Goal: Information Seeking & Learning: Learn about a topic

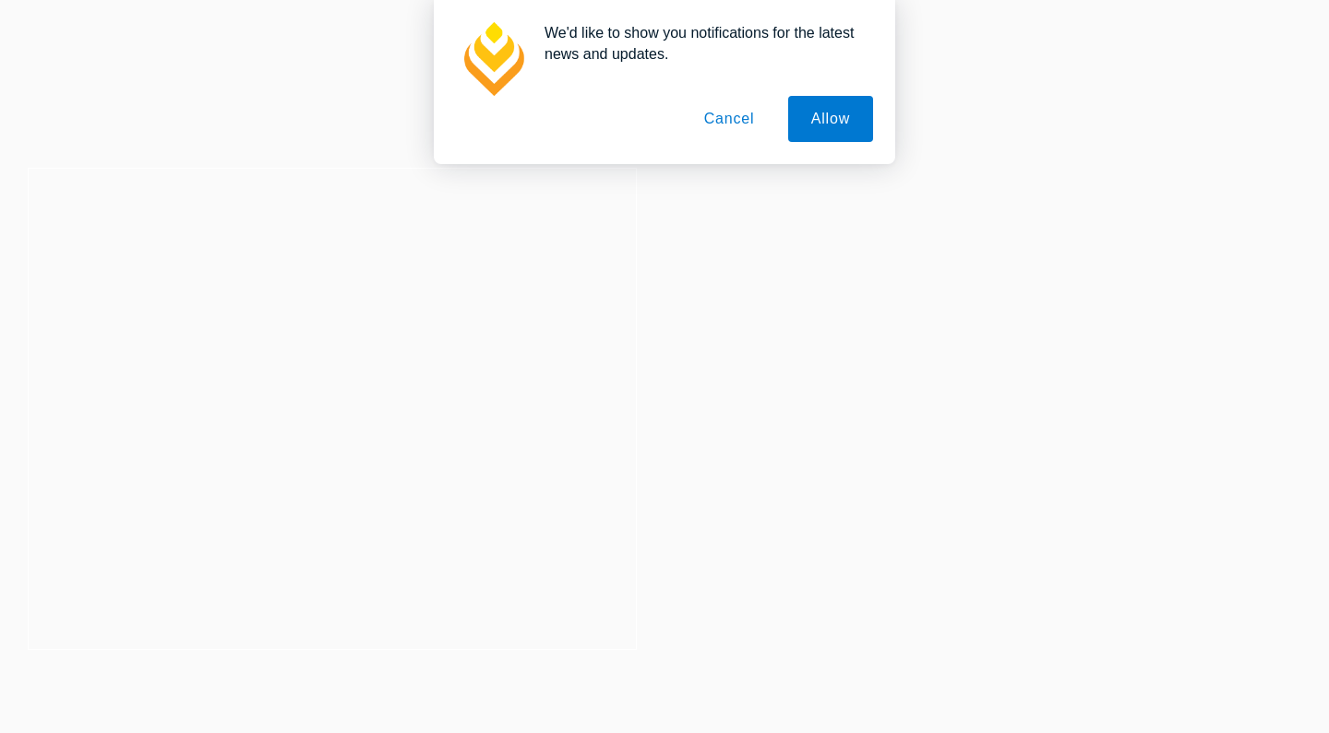
click at [728, 121] on button "Cancel" at bounding box center [729, 119] width 97 height 46
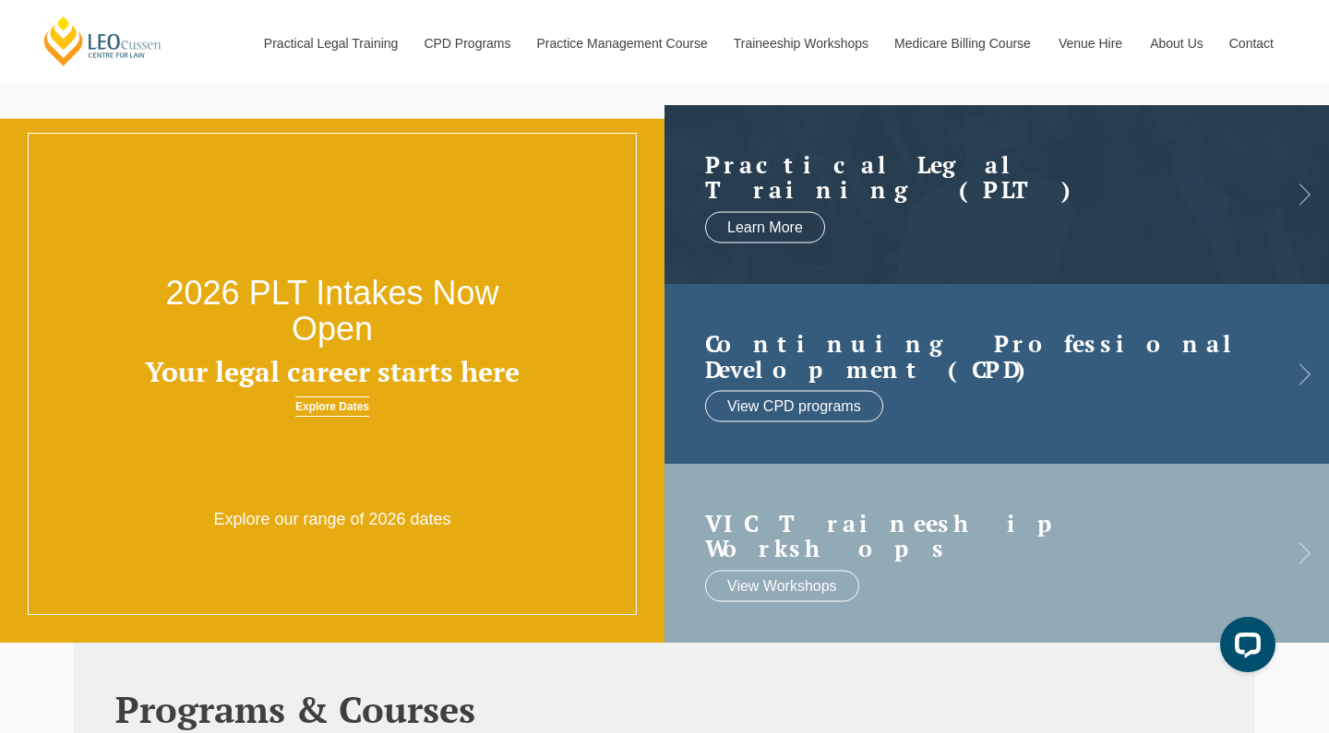
scroll to position [34, 0]
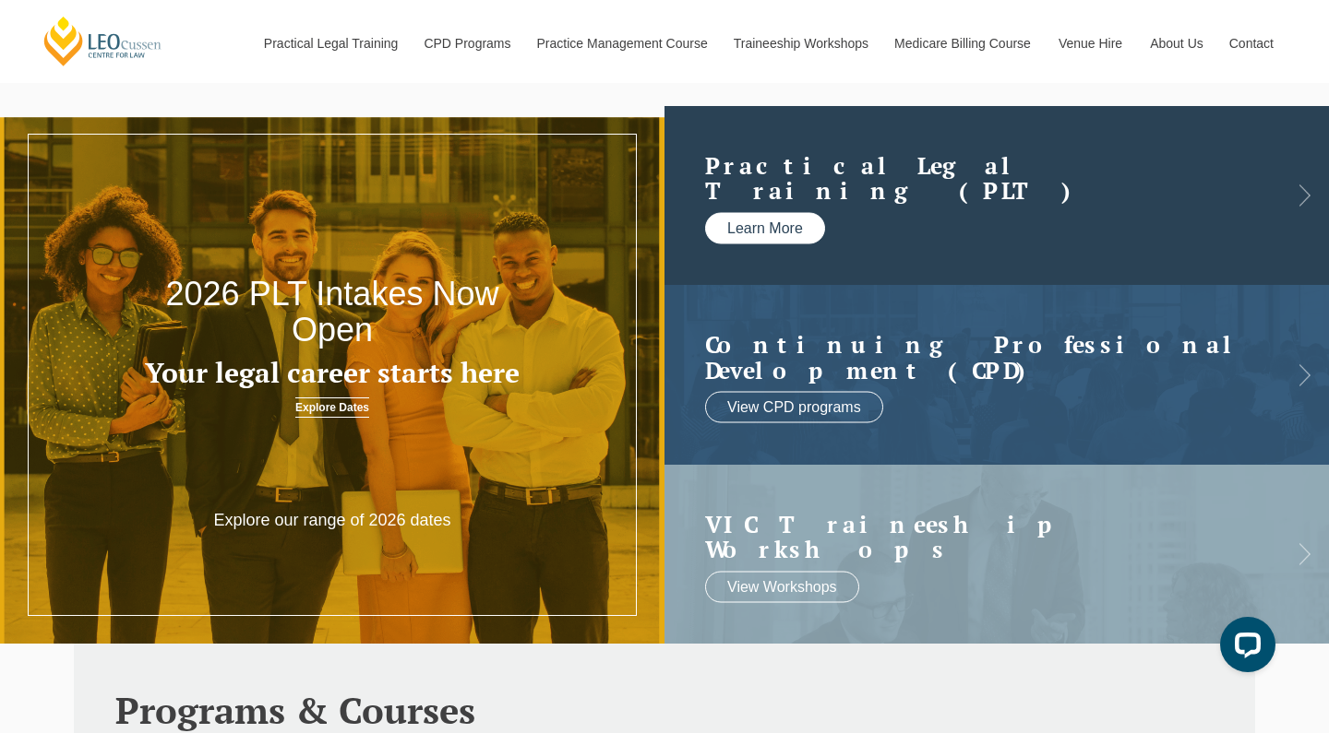
click at [758, 224] on link "Learn More" at bounding box center [765, 227] width 120 height 31
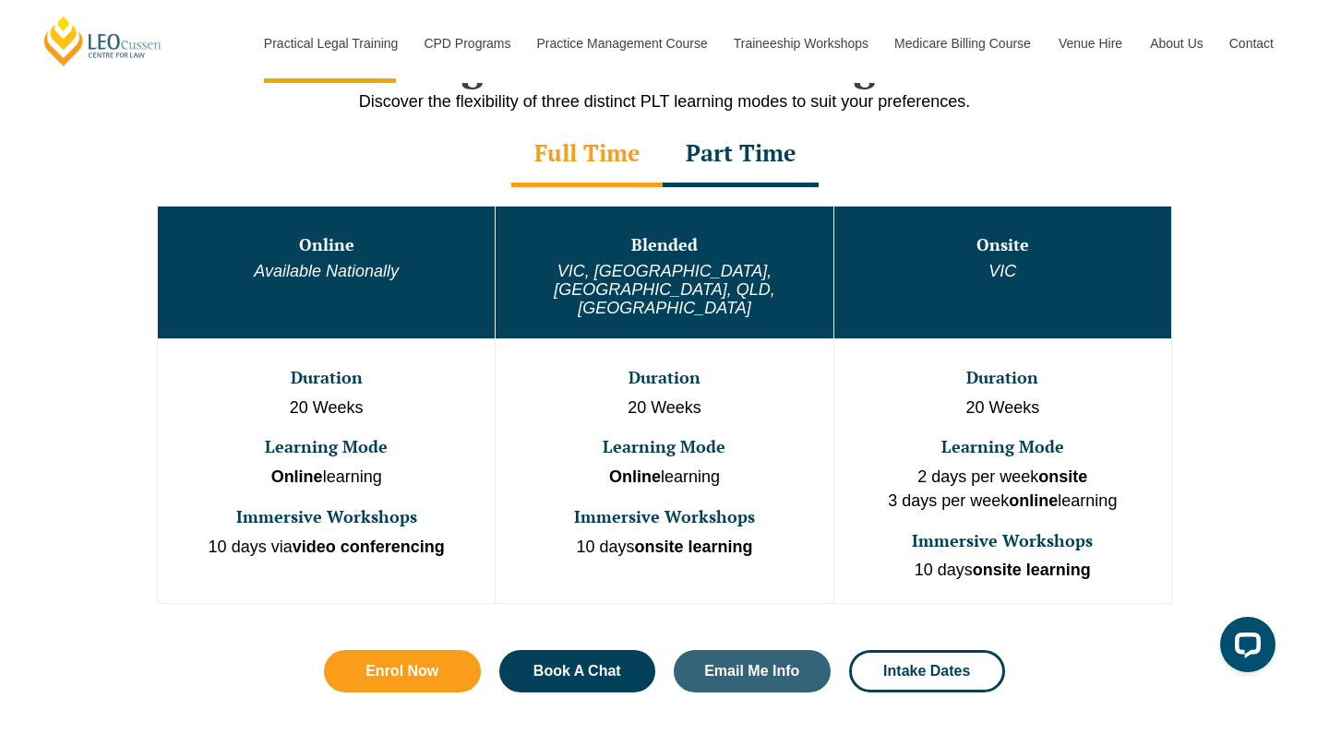
scroll to position [951, 0]
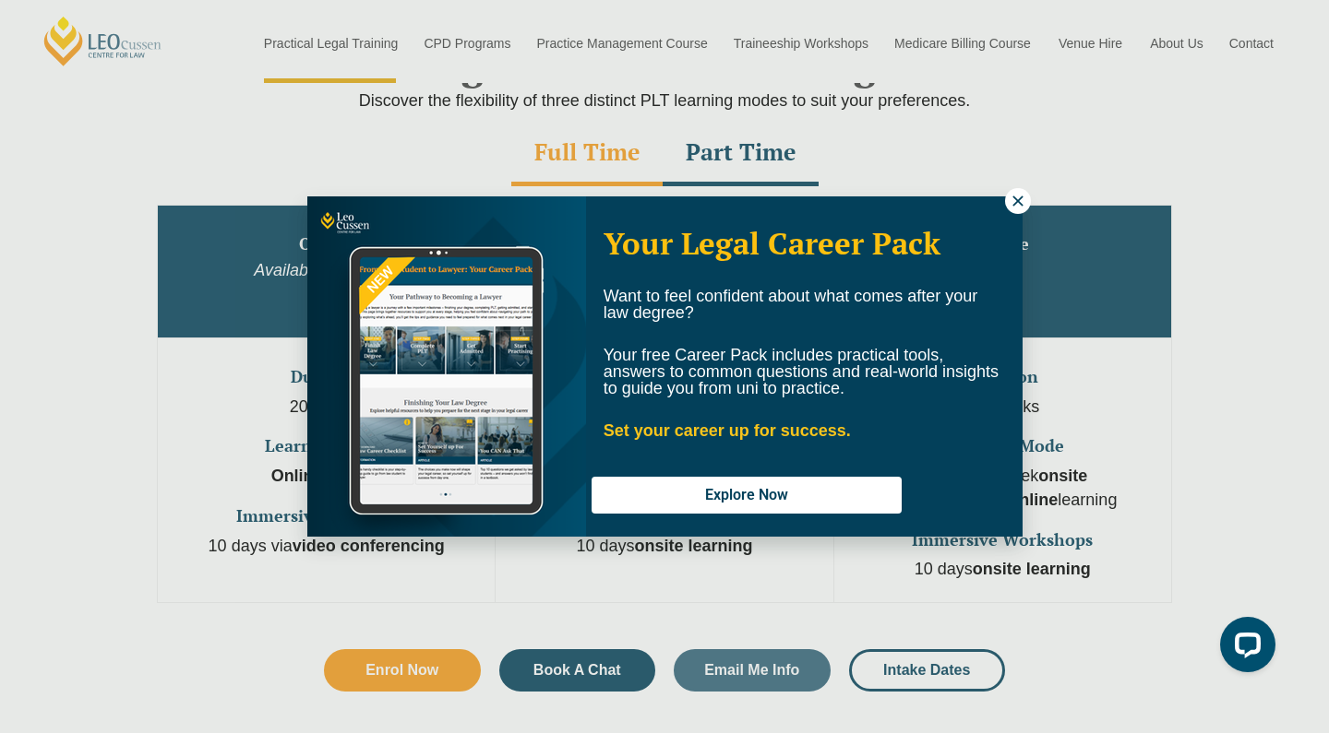
click at [1015, 212] on button at bounding box center [1018, 201] width 26 height 26
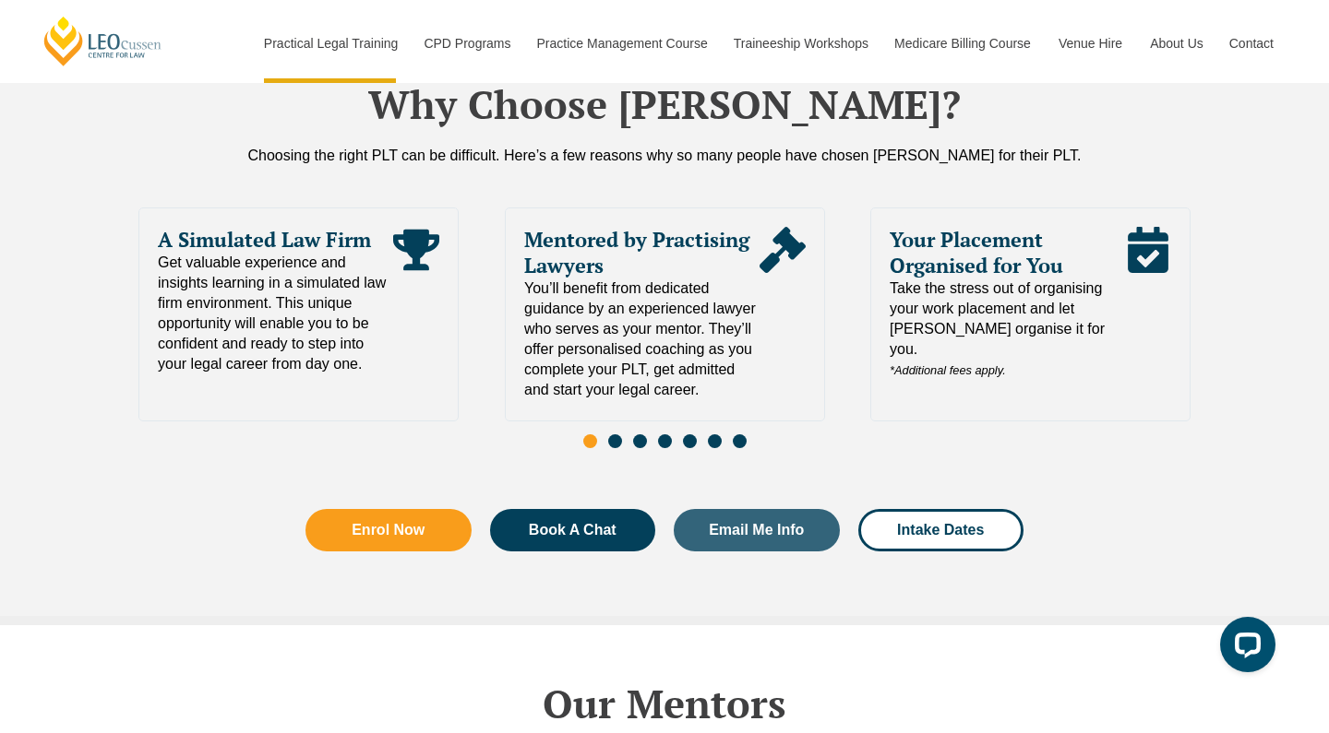
scroll to position [4039, 0]
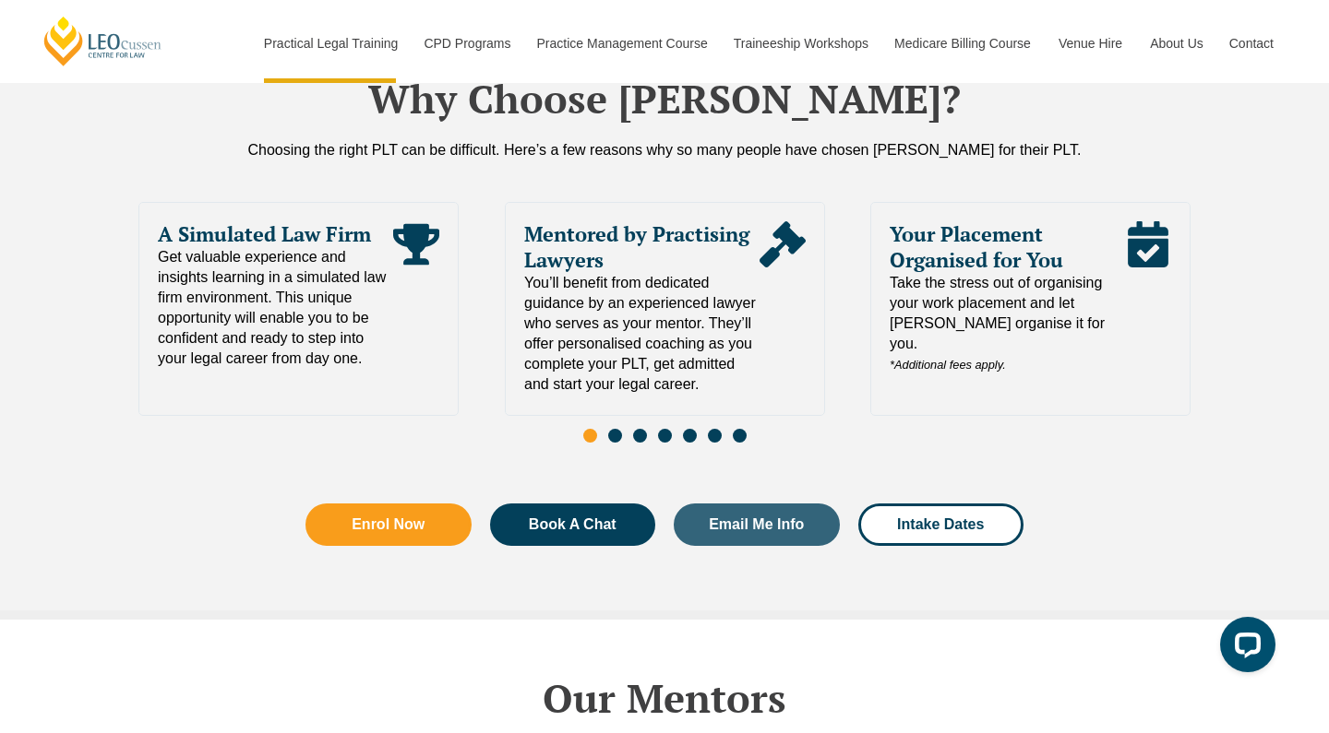
click at [608, 429] on span "Go to slide 2" at bounding box center [615, 436] width 14 height 14
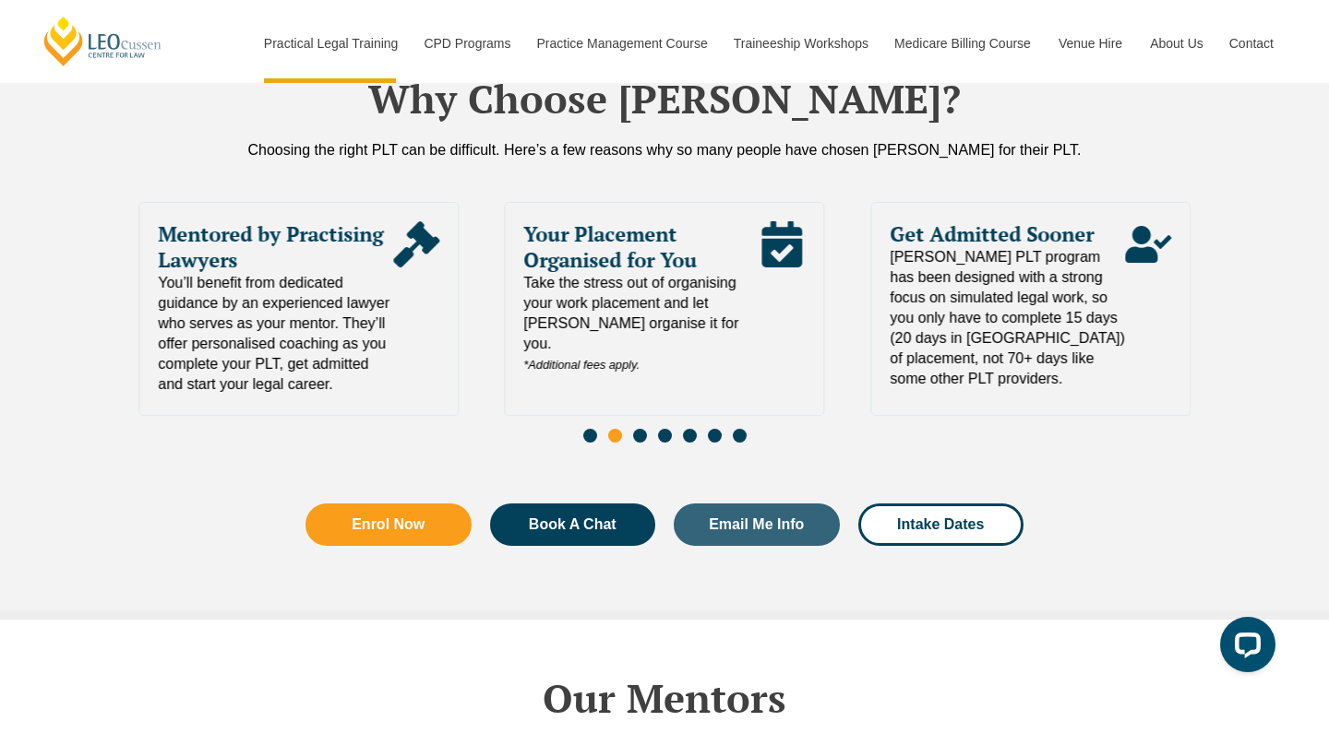
click at [638, 429] on span "Go to slide 3" at bounding box center [640, 436] width 14 height 14
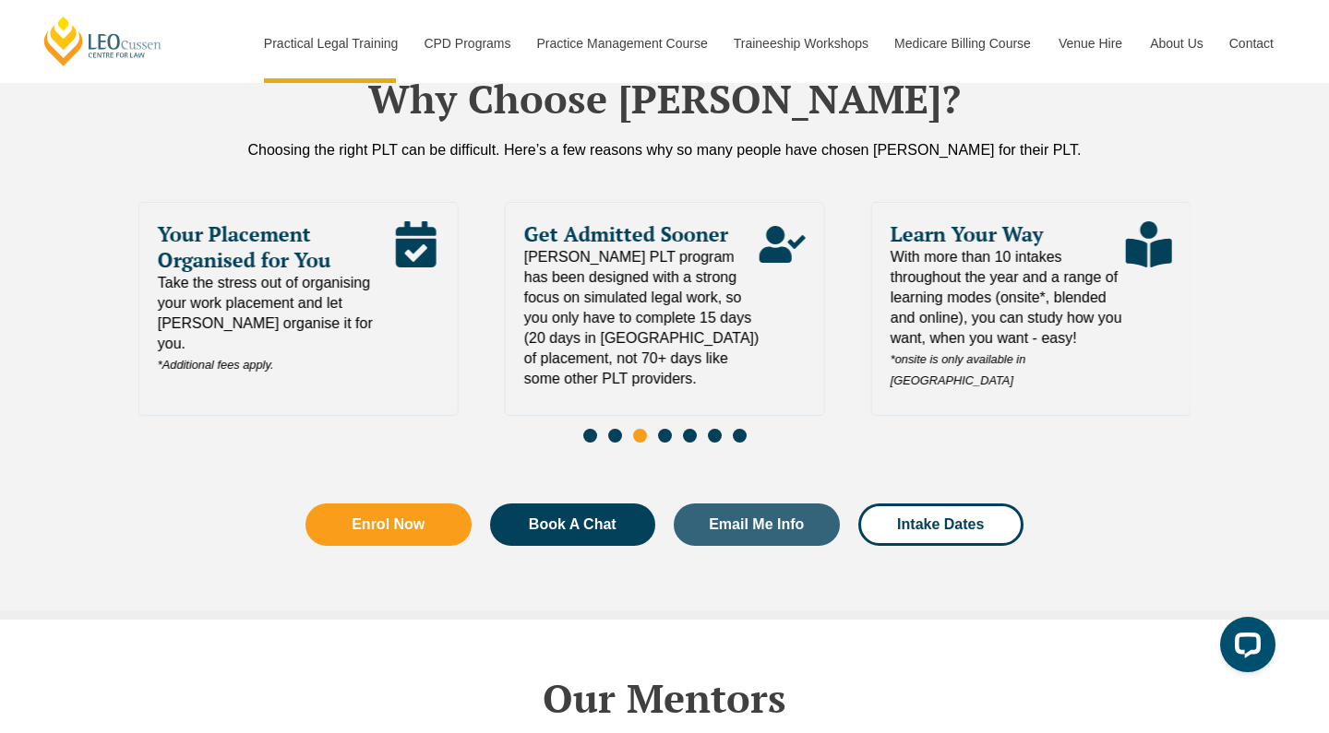
click at [659, 429] on span "Go to slide 4" at bounding box center [665, 436] width 14 height 14
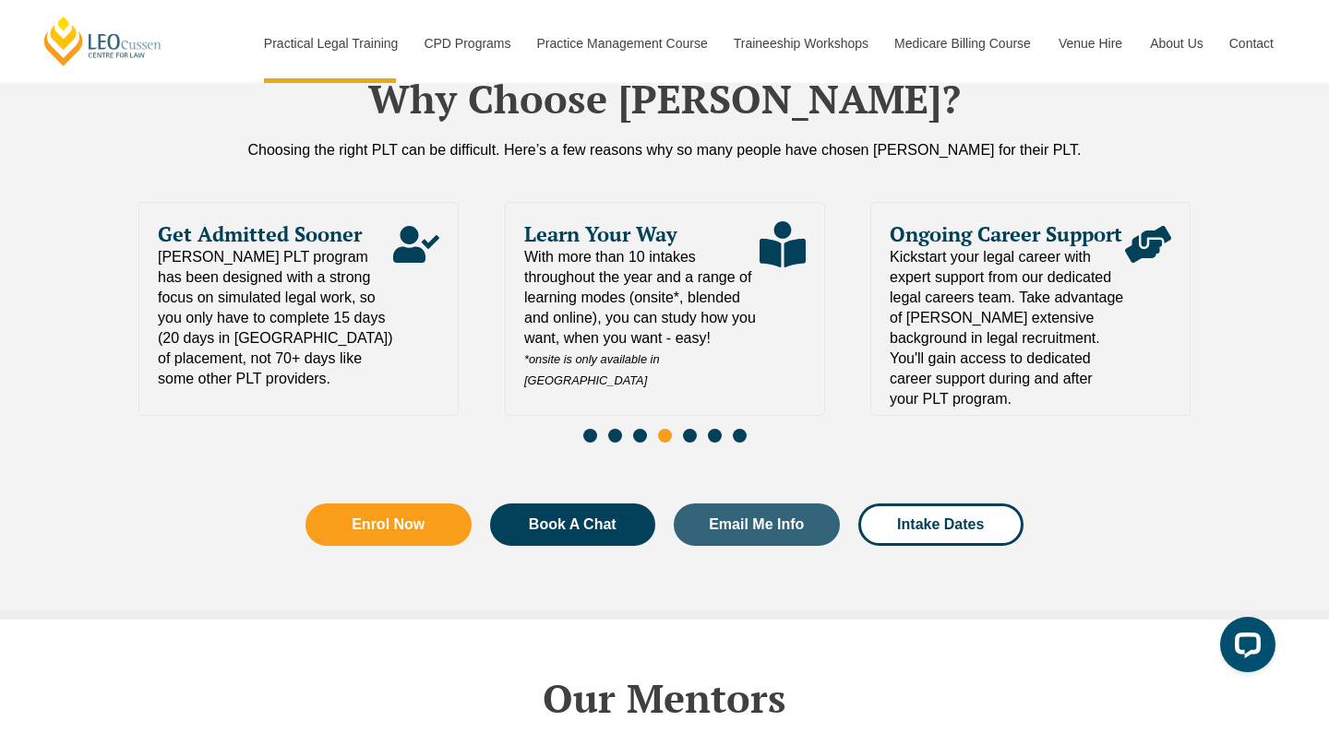
click at [679, 427] on div "Slides" at bounding box center [664, 437] width 1052 height 21
click at [685, 429] on span "Go to slide 5" at bounding box center [690, 436] width 14 height 14
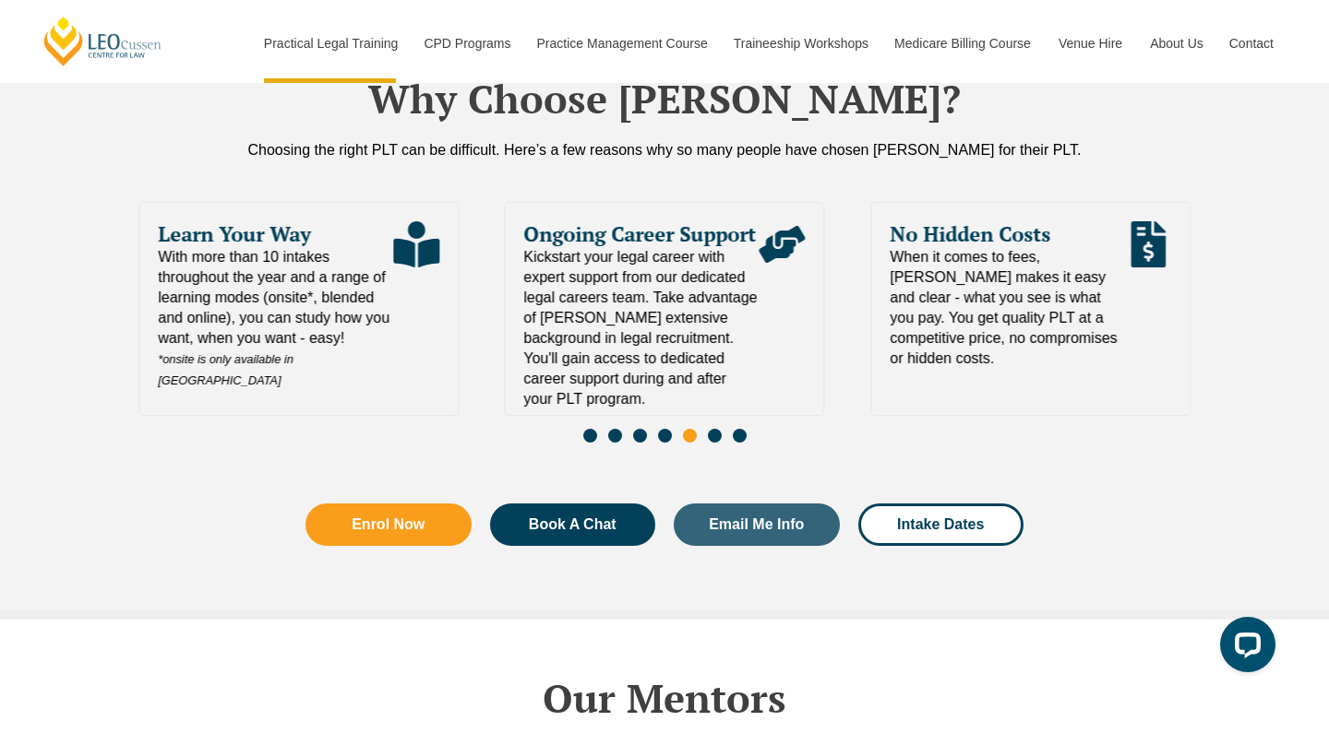
click at [710, 429] on span "Go to slide 6" at bounding box center [715, 436] width 14 height 14
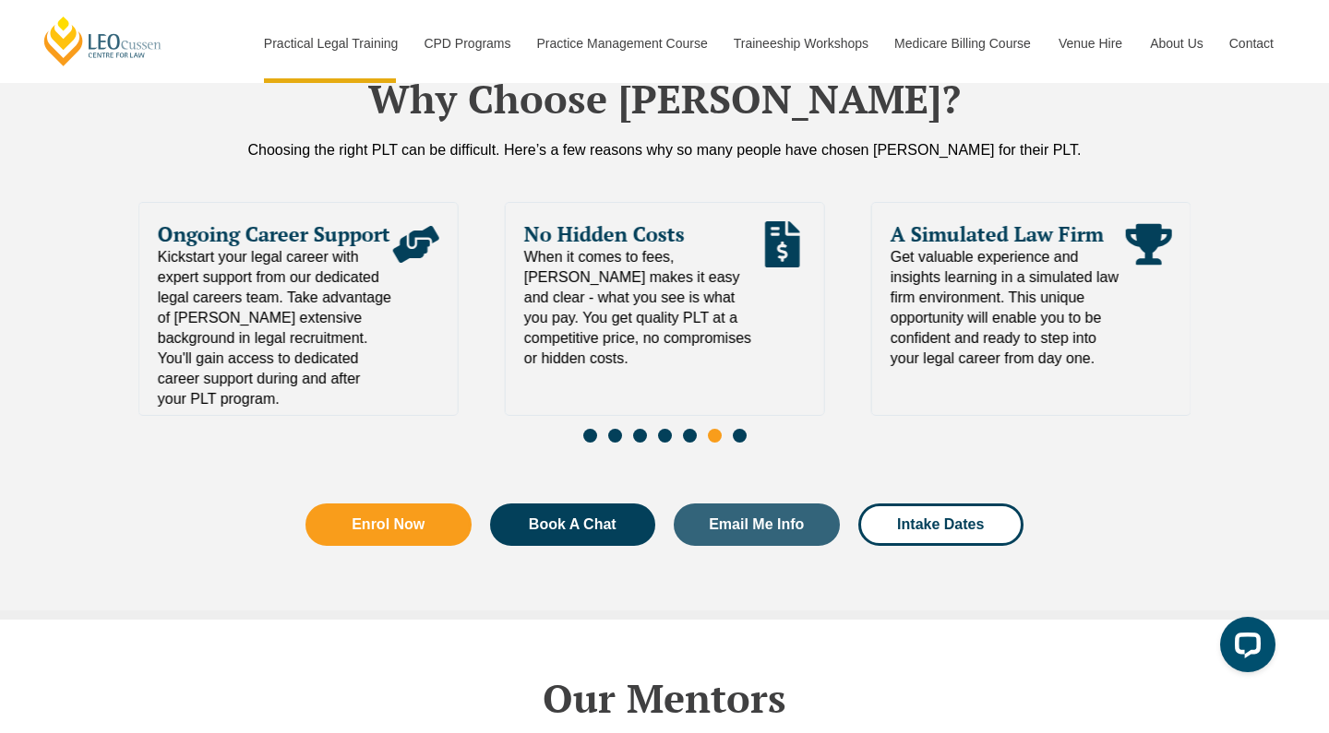
click at [744, 429] on span "Go to slide 7" at bounding box center [740, 436] width 14 height 14
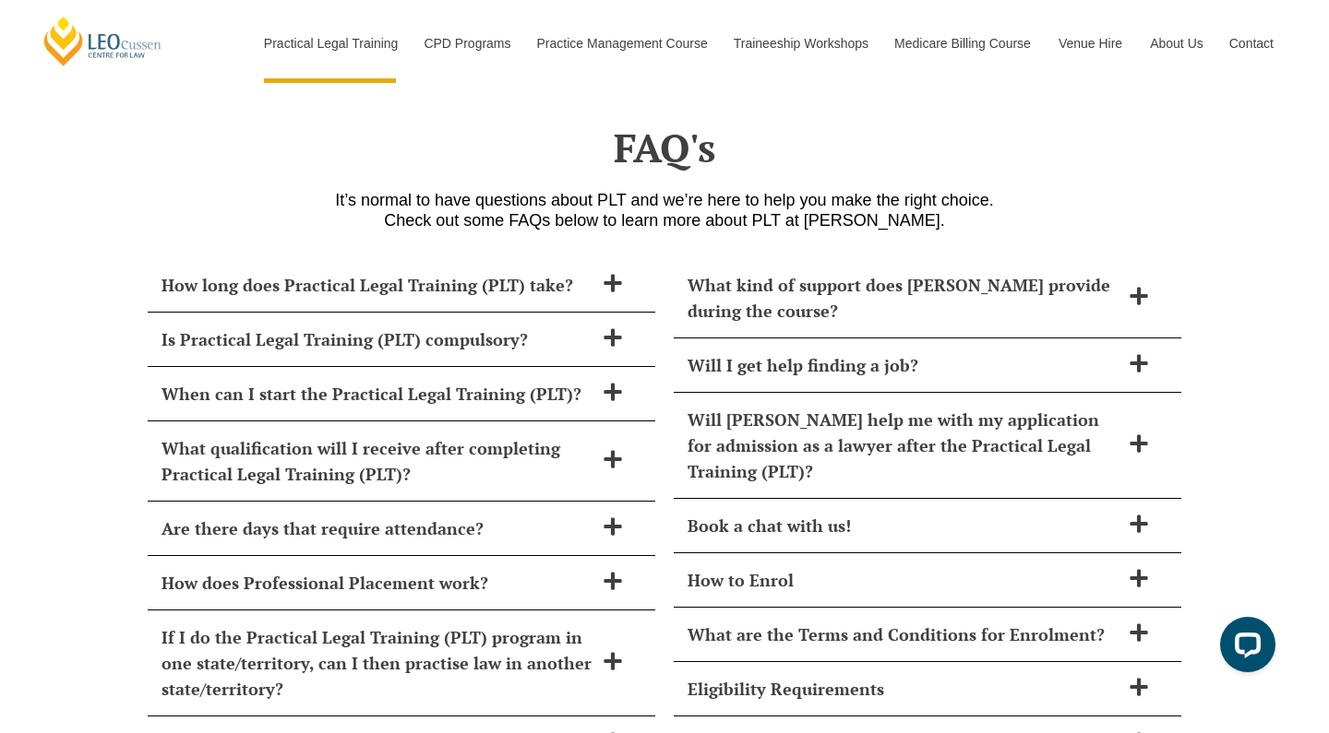
scroll to position [7510, 0]
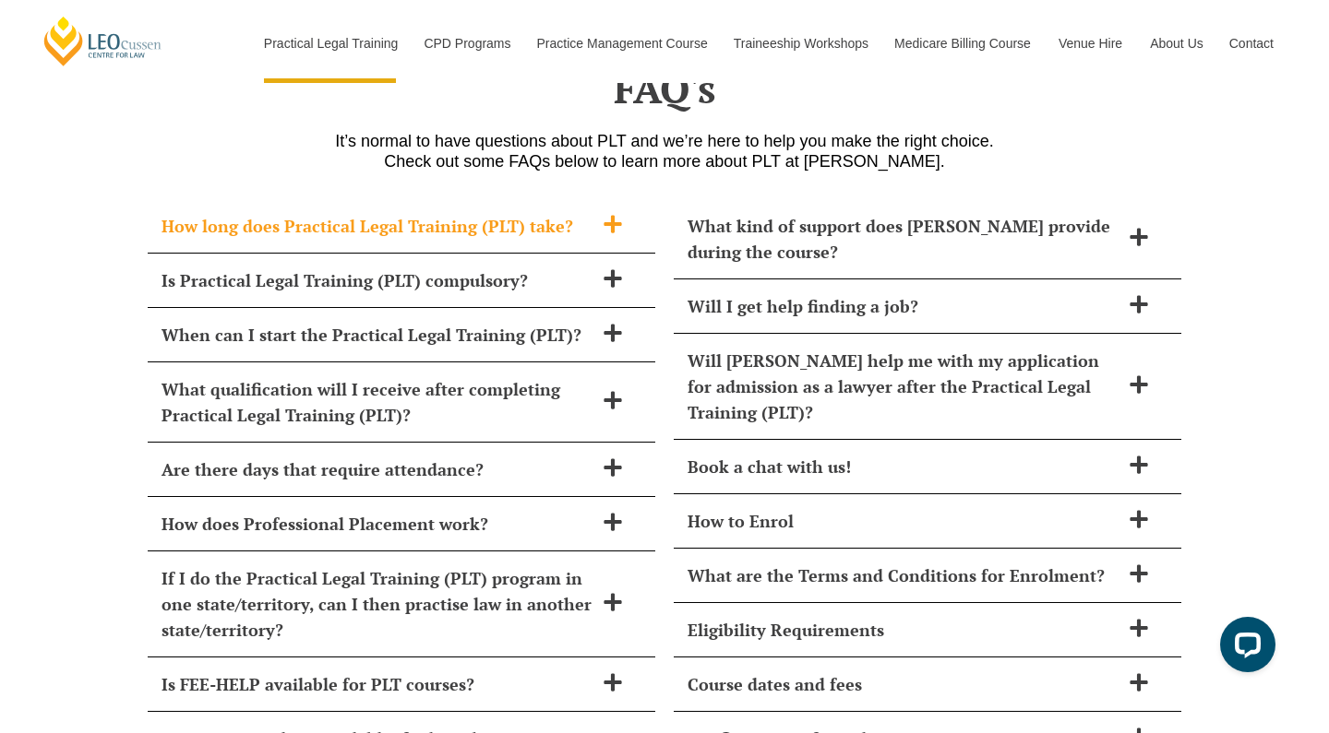
click at [614, 214] on icon at bounding box center [612, 224] width 20 height 20
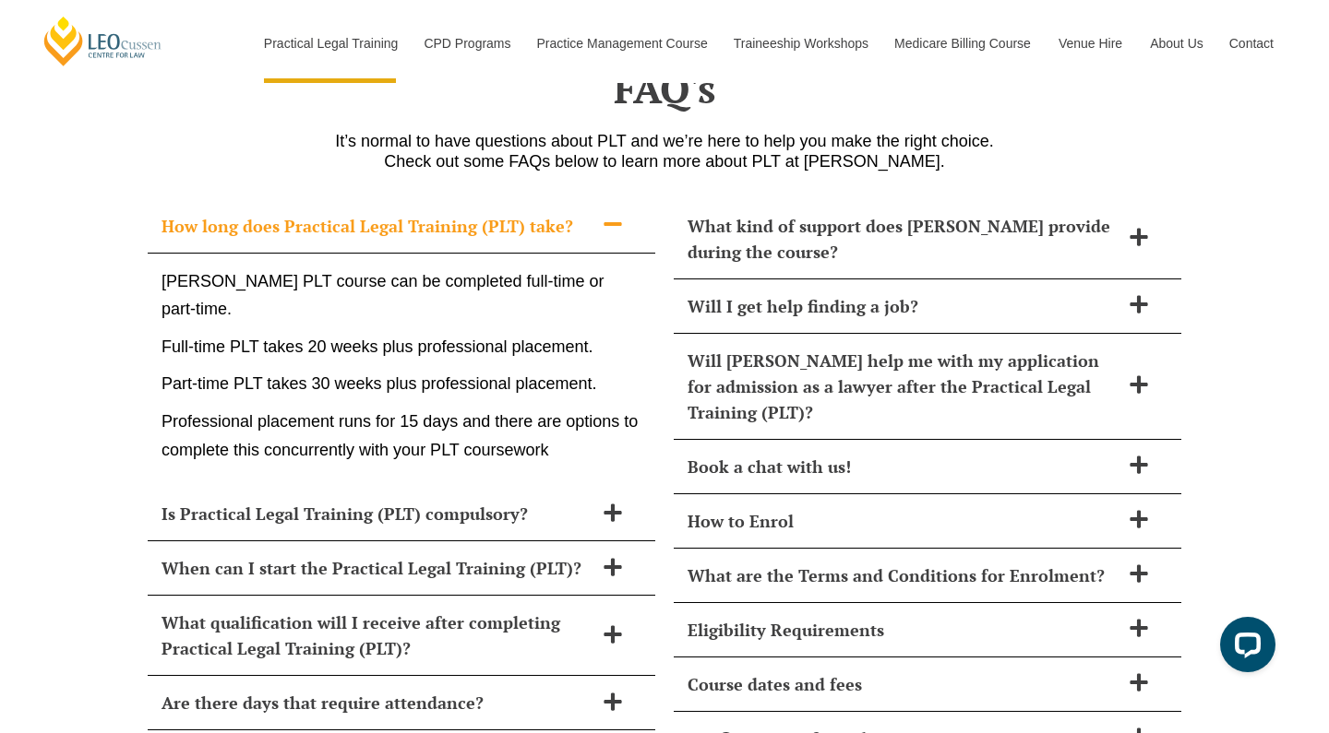
click at [614, 214] on icon at bounding box center [612, 224] width 20 height 20
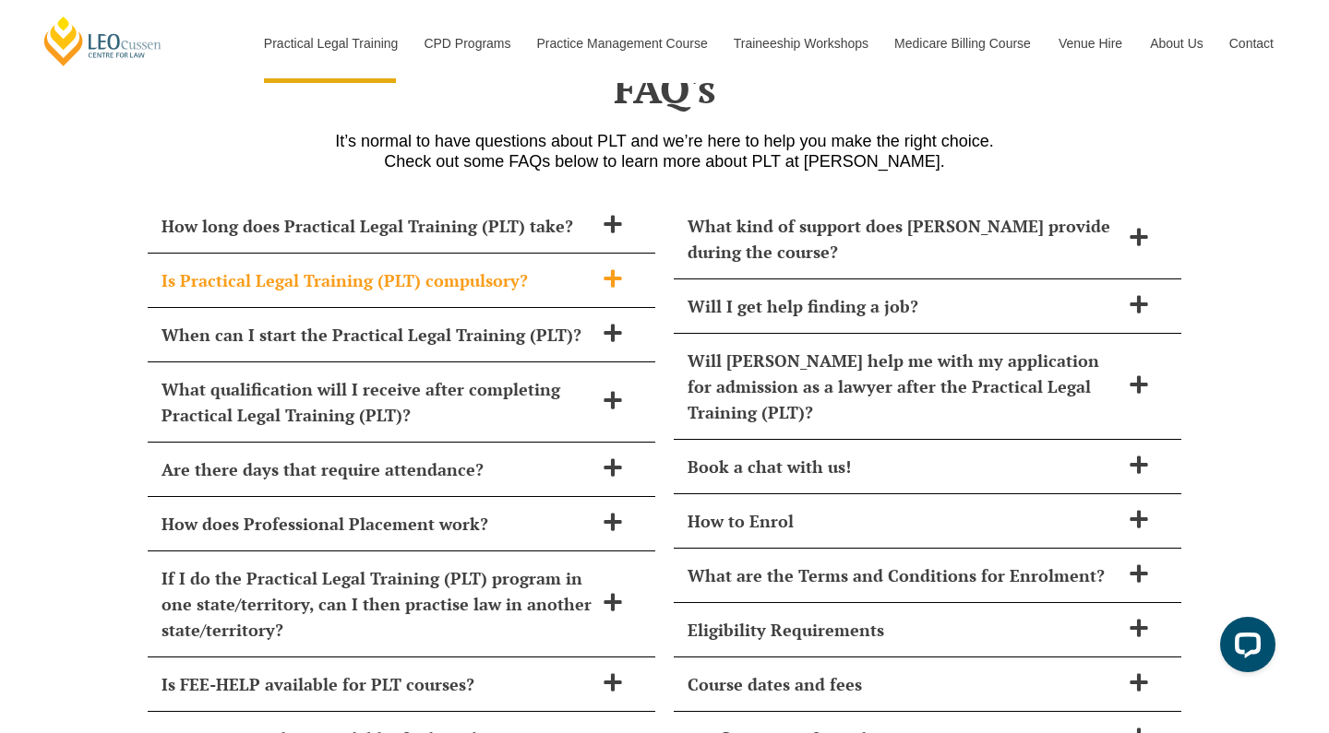
click at [604, 268] on icon at bounding box center [612, 278] width 20 height 20
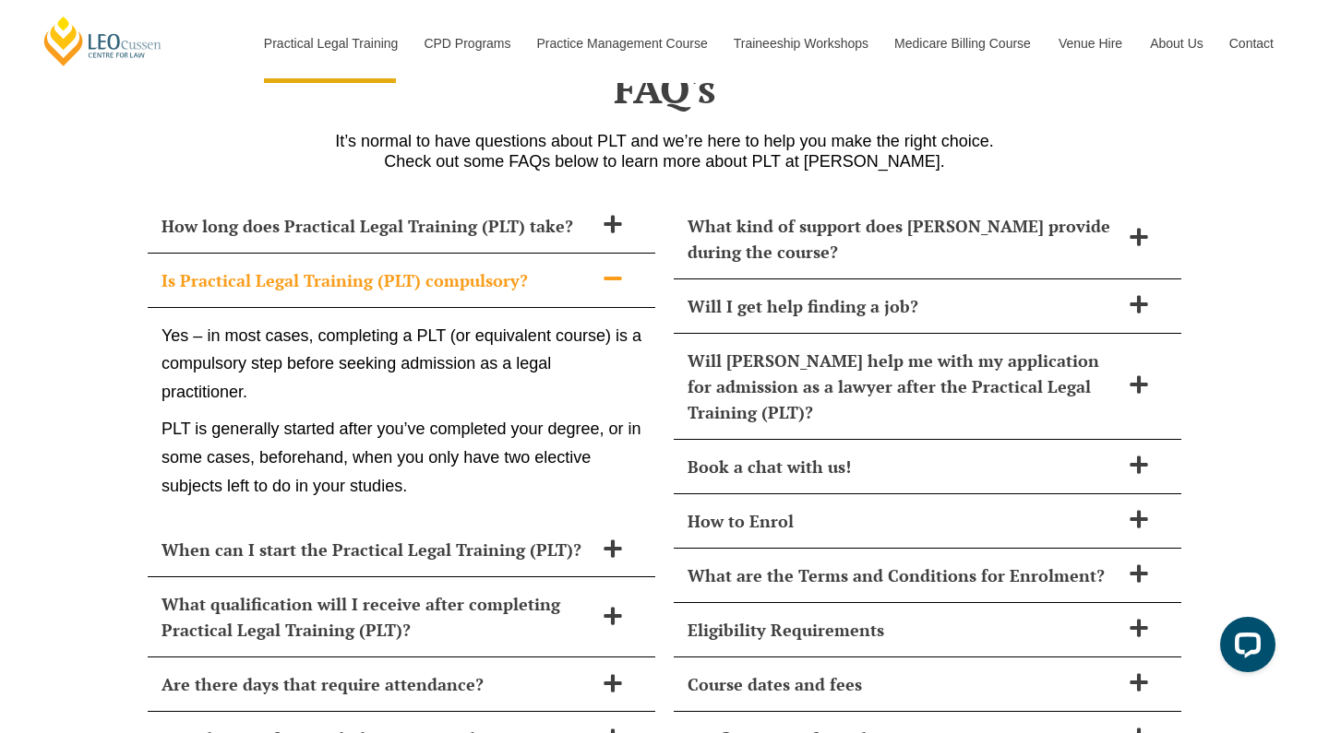
click at [604, 268] on icon at bounding box center [612, 278] width 20 height 20
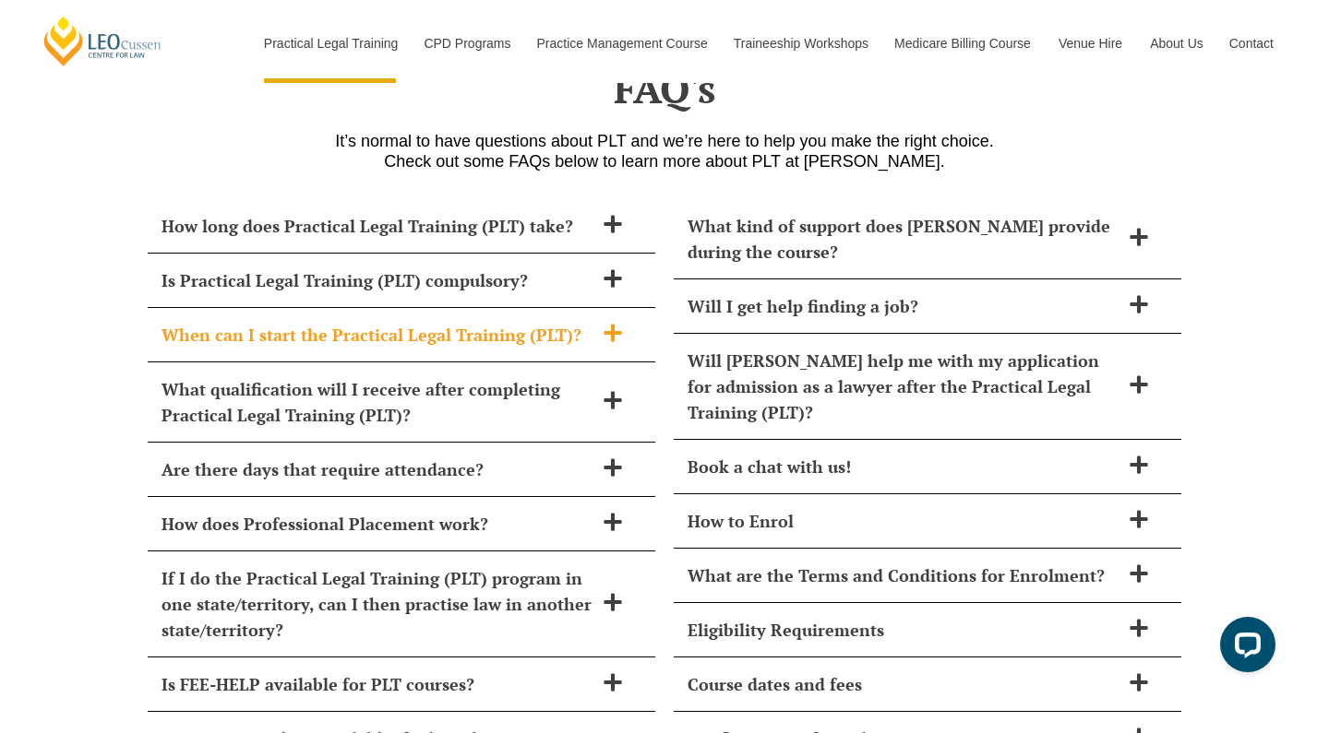
click at [610, 323] on icon at bounding box center [612, 333] width 20 height 20
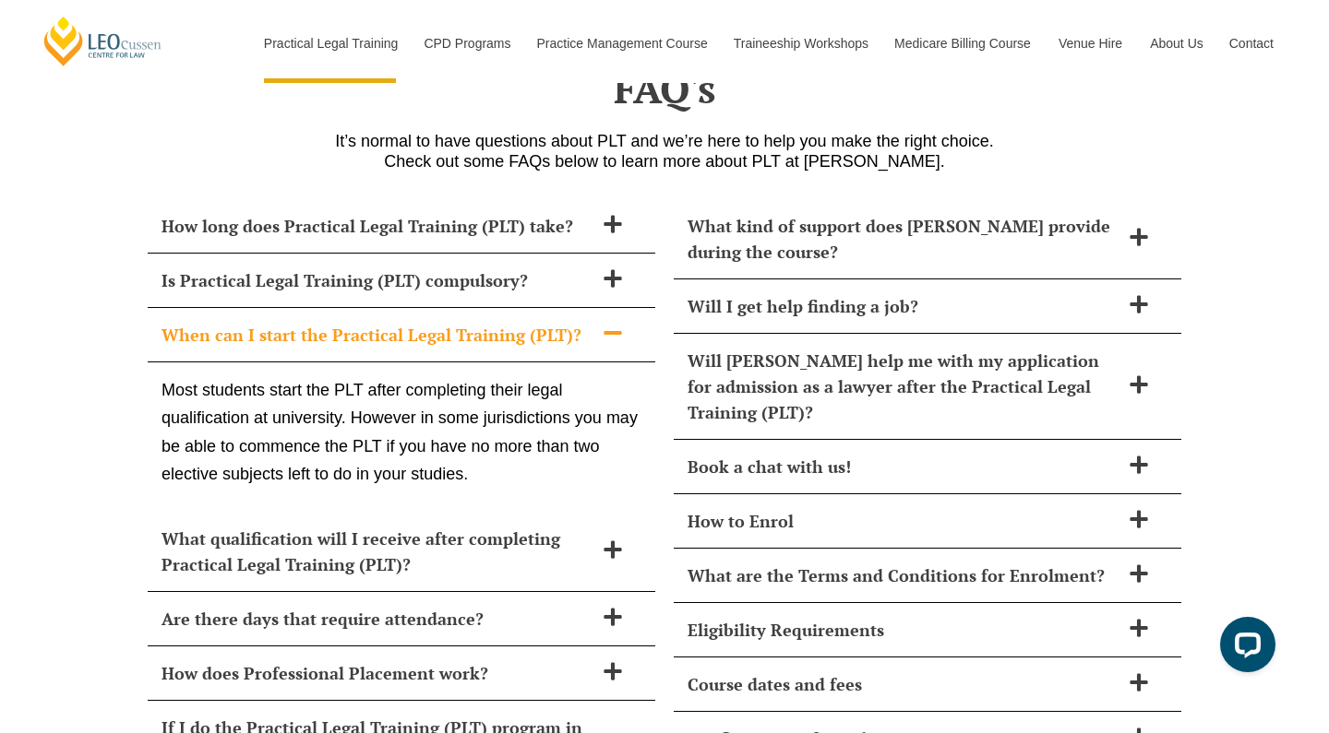
click at [610, 323] on icon at bounding box center [612, 333] width 20 height 20
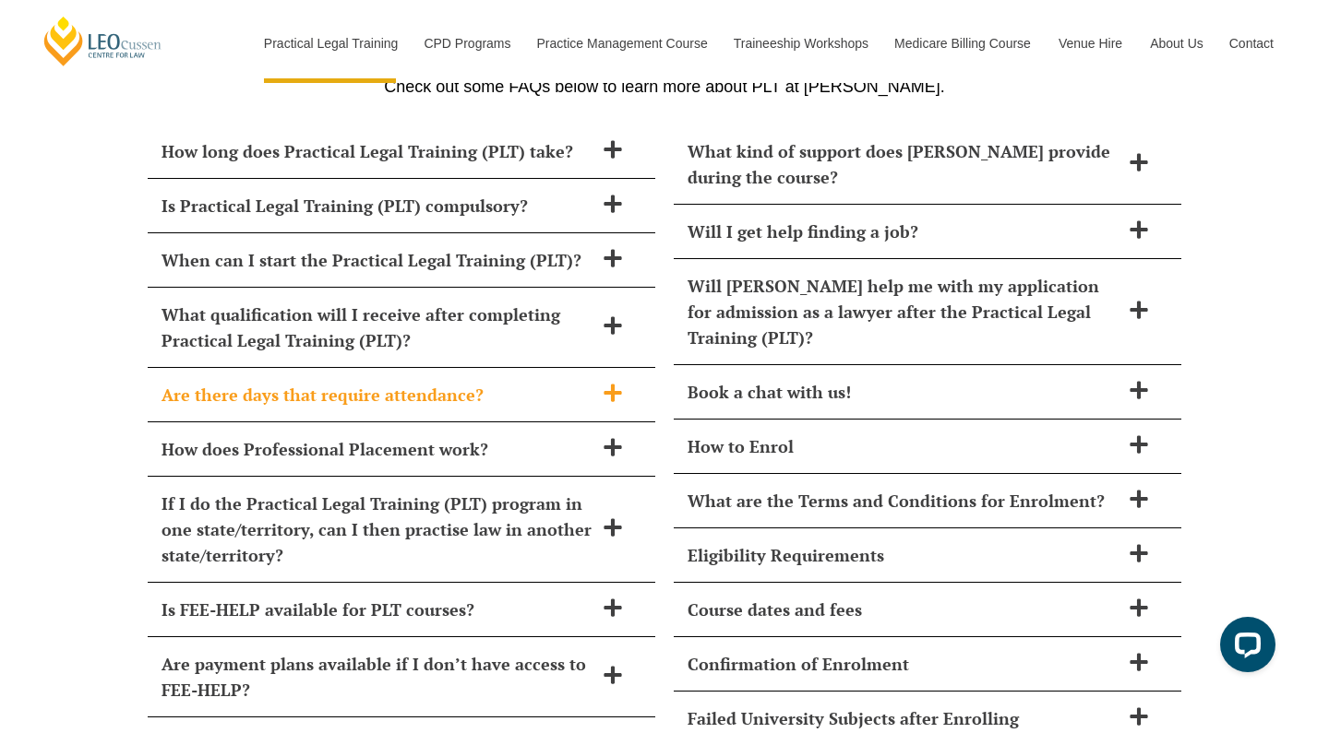
scroll to position [7586, 0]
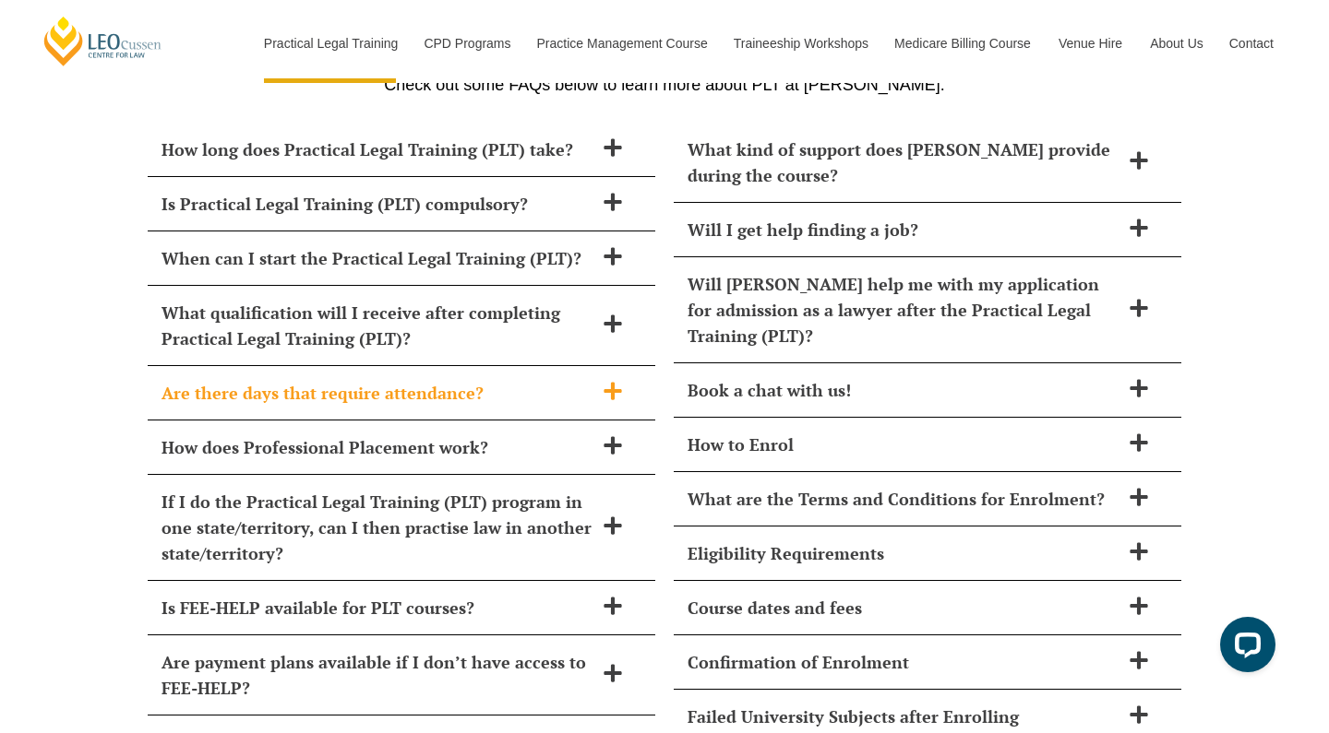
click at [605, 381] on icon at bounding box center [612, 391] width 20 height 20
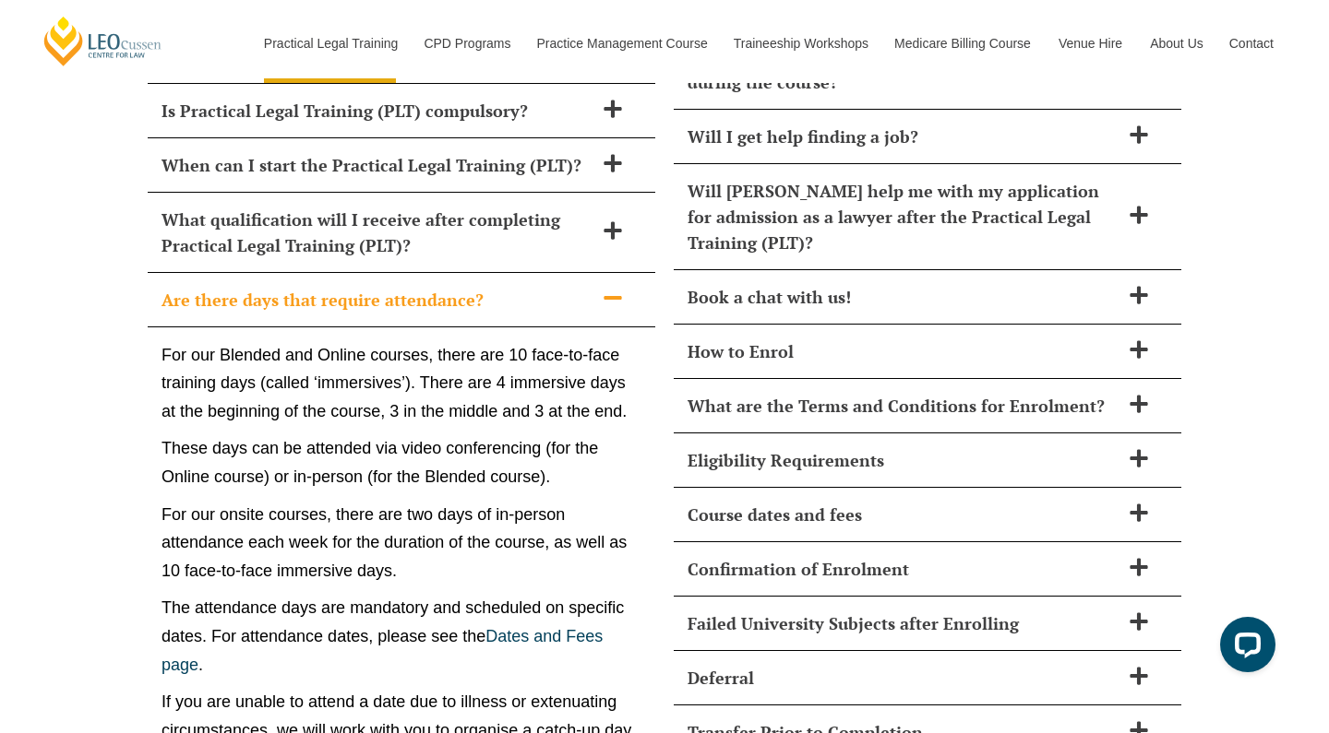
scroll to position [7682, 0]
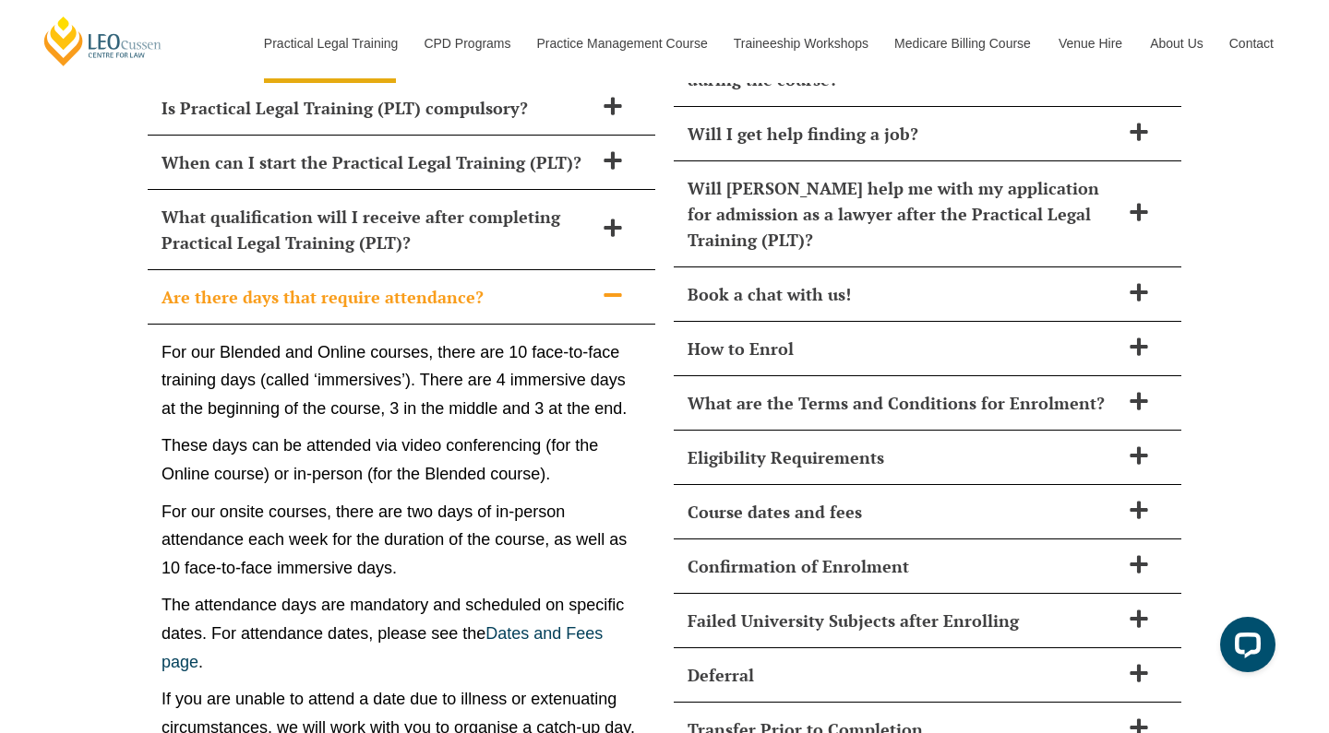
click at [544, 284] on h2 "Are there days that require attendance?" at bounding box center [377, 297] width 432 height 26
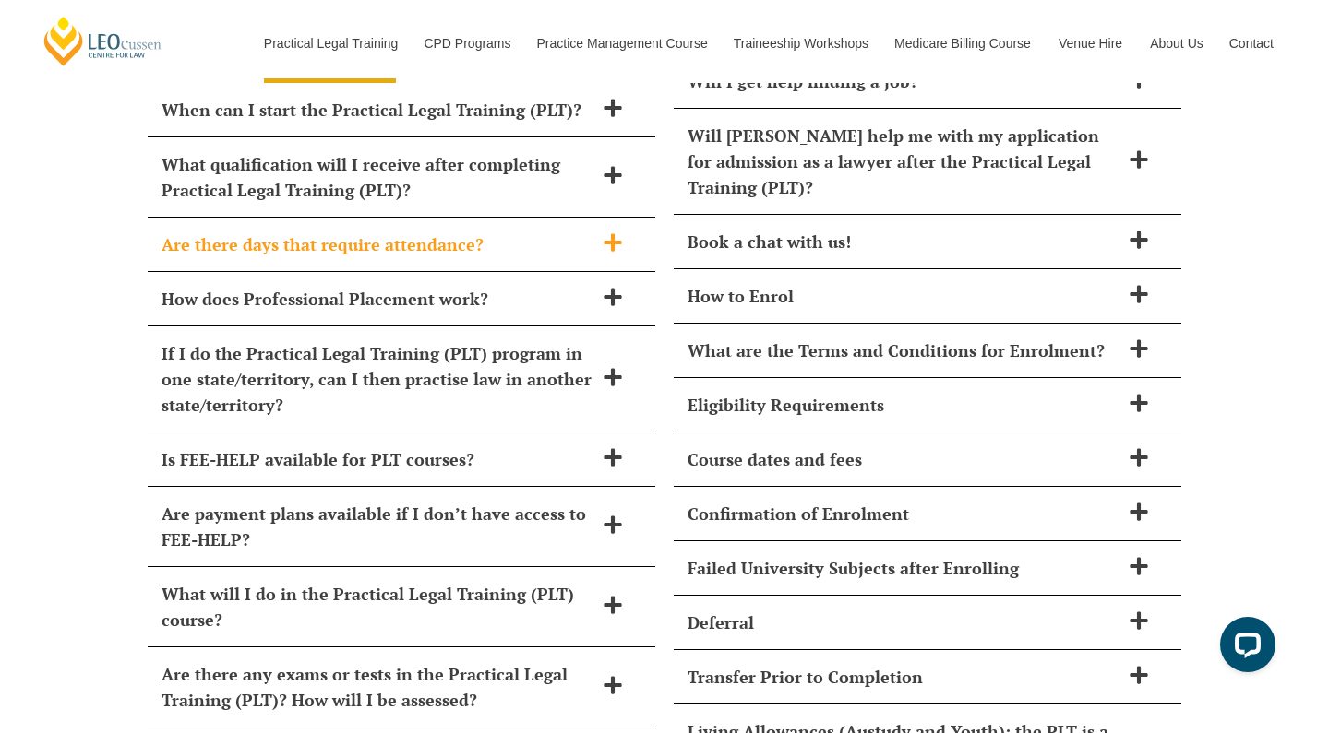
scroll to position [7735, 0]
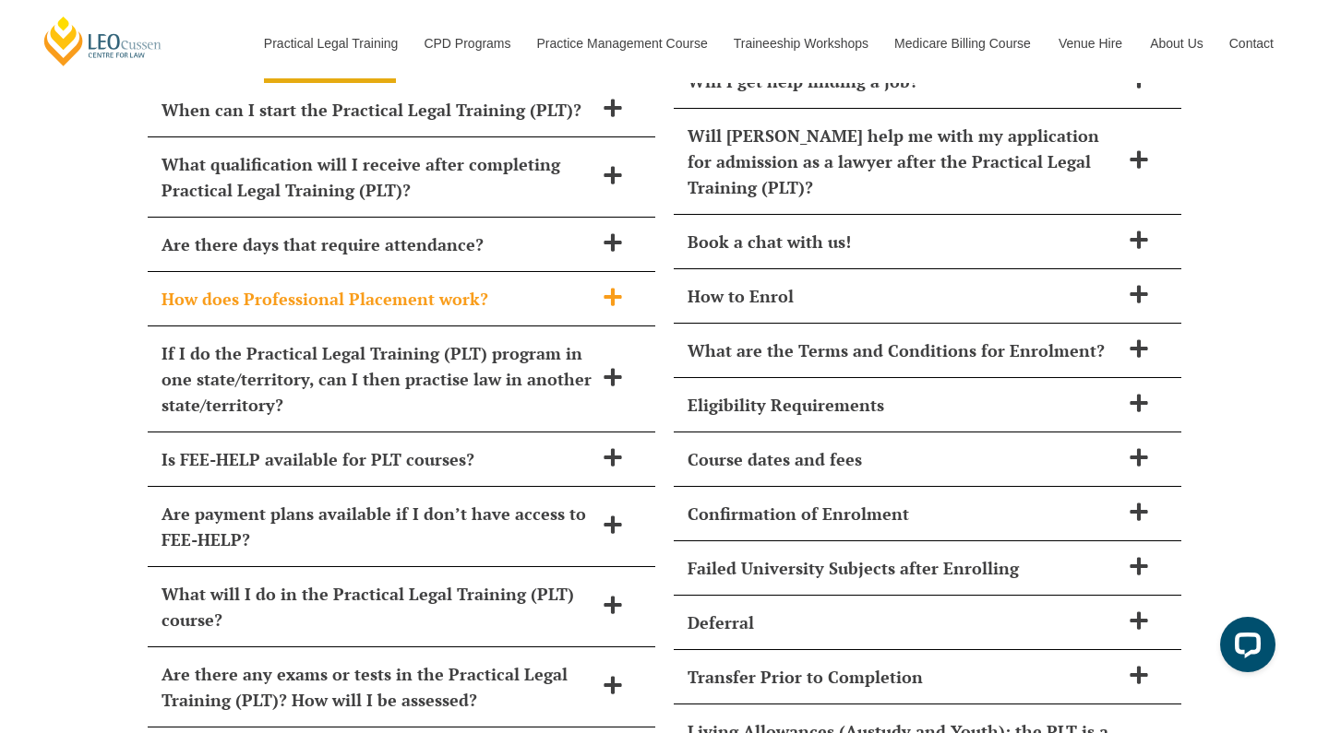
click at [544, 286] on h2 "How does Professional Placement work?" at bounding box center [377, 299] width 432 height 26
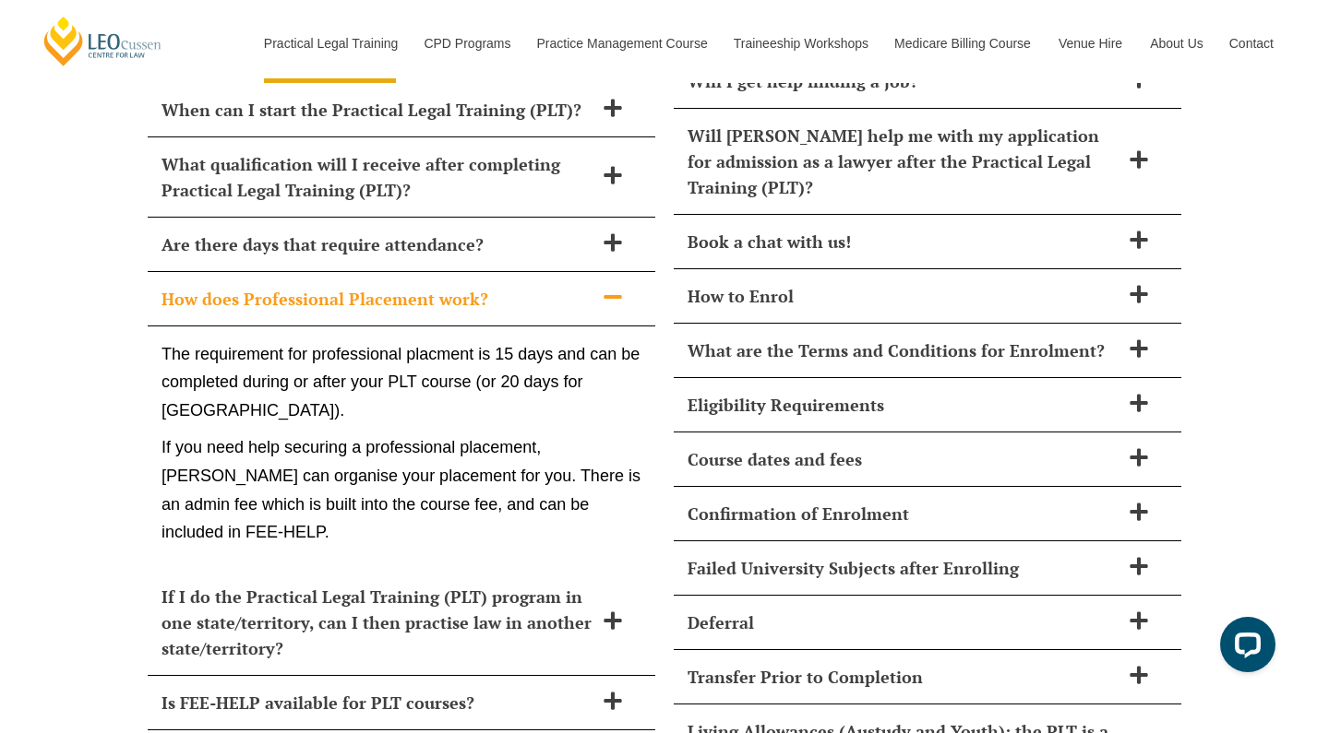
click at [512, 286] on h2 "How does Professional Placement work?" at bounding box center [377, 299] width 432 height 26
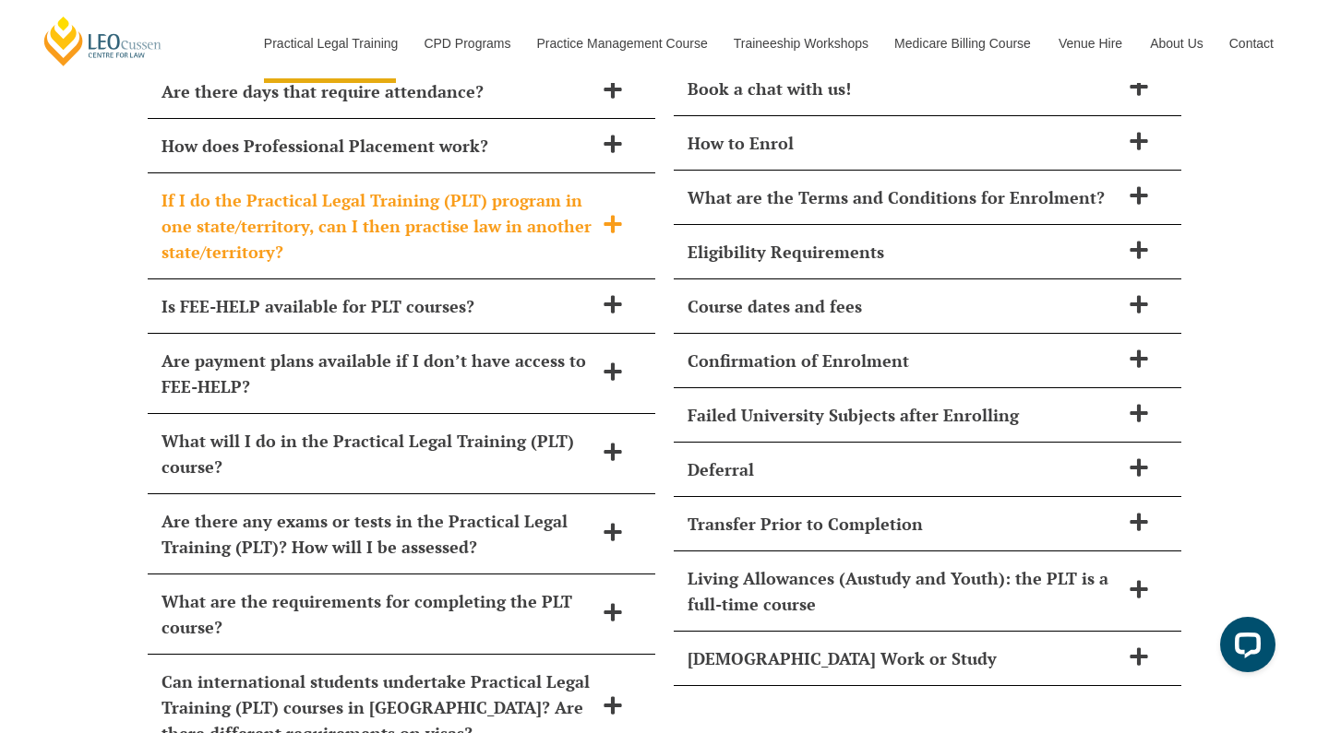
scroll to position [7890, 0]
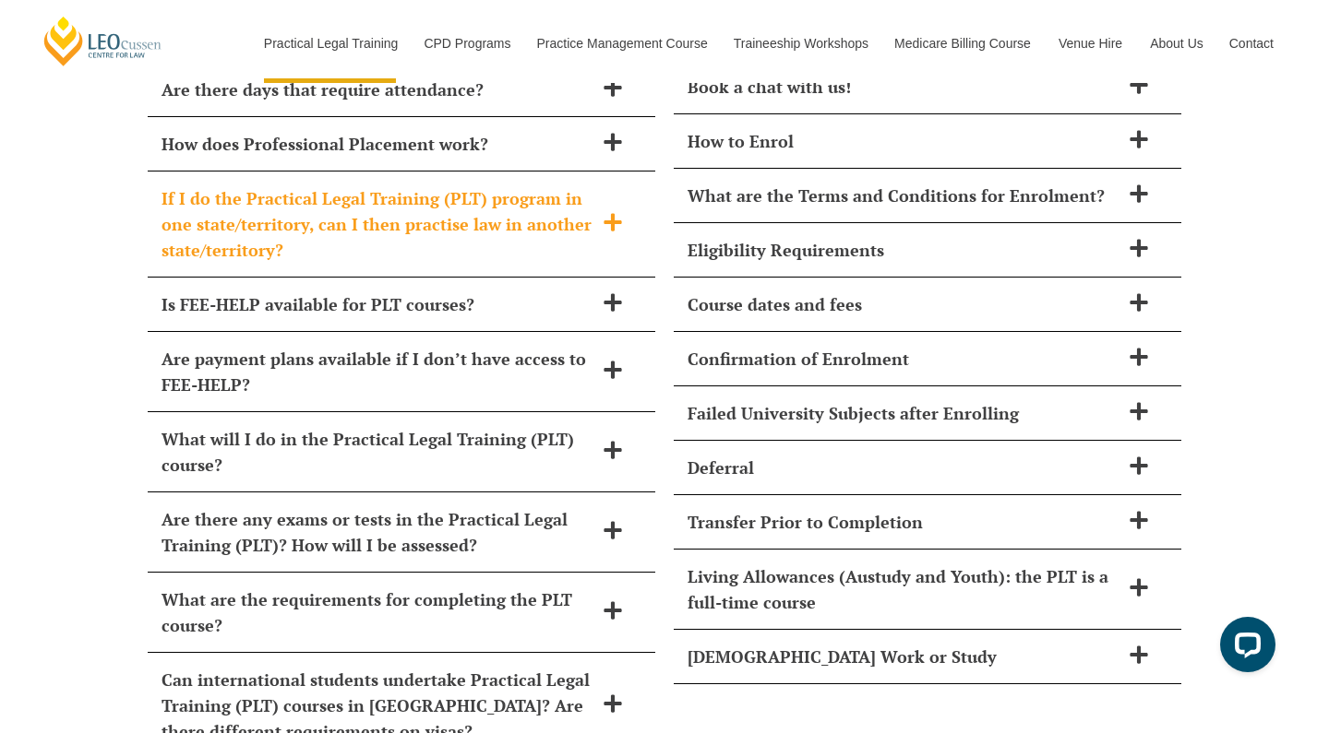
click at [512, 292] on h2 "Is FEE-HELP available for PLT courses?" at bounding box center [377, 305] width 432 height 26
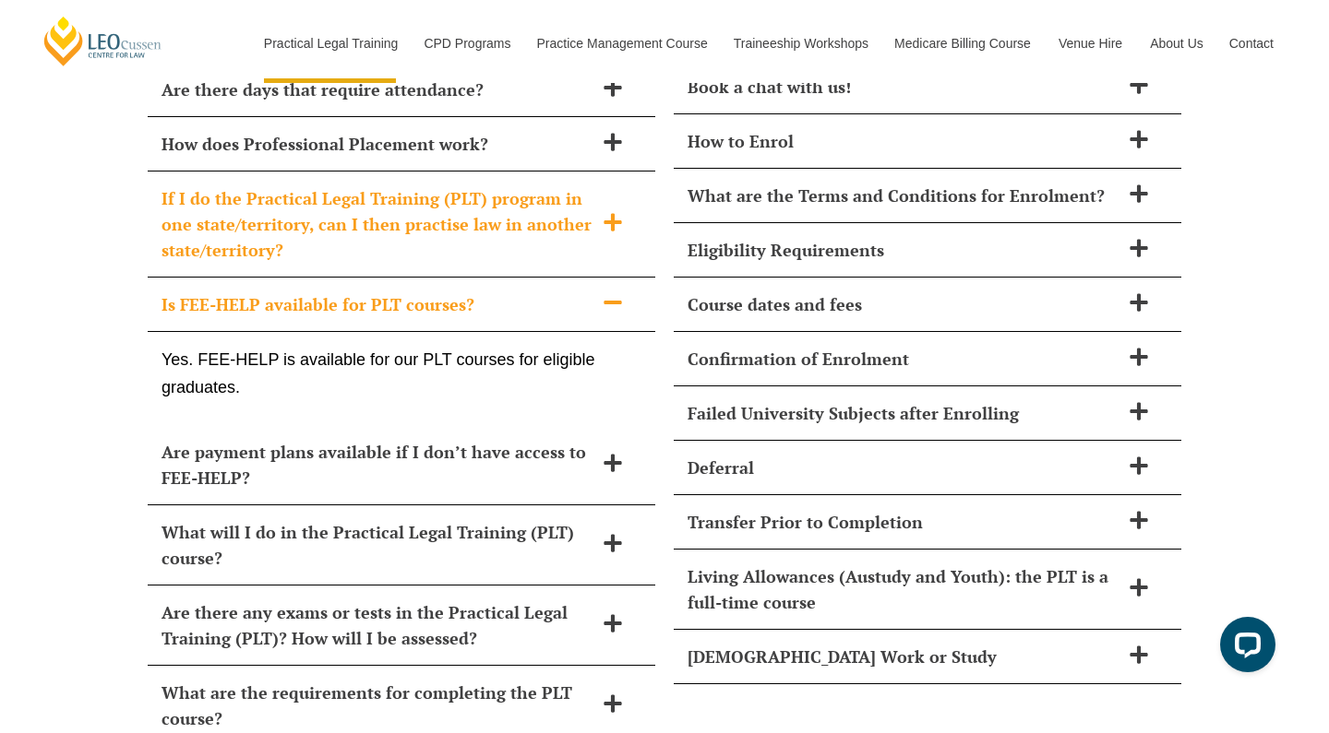
click at [512, 292] on h2 "Is FEE-HELP available for PLT courses?" at bounding box center [377, 305] width 432 height 26
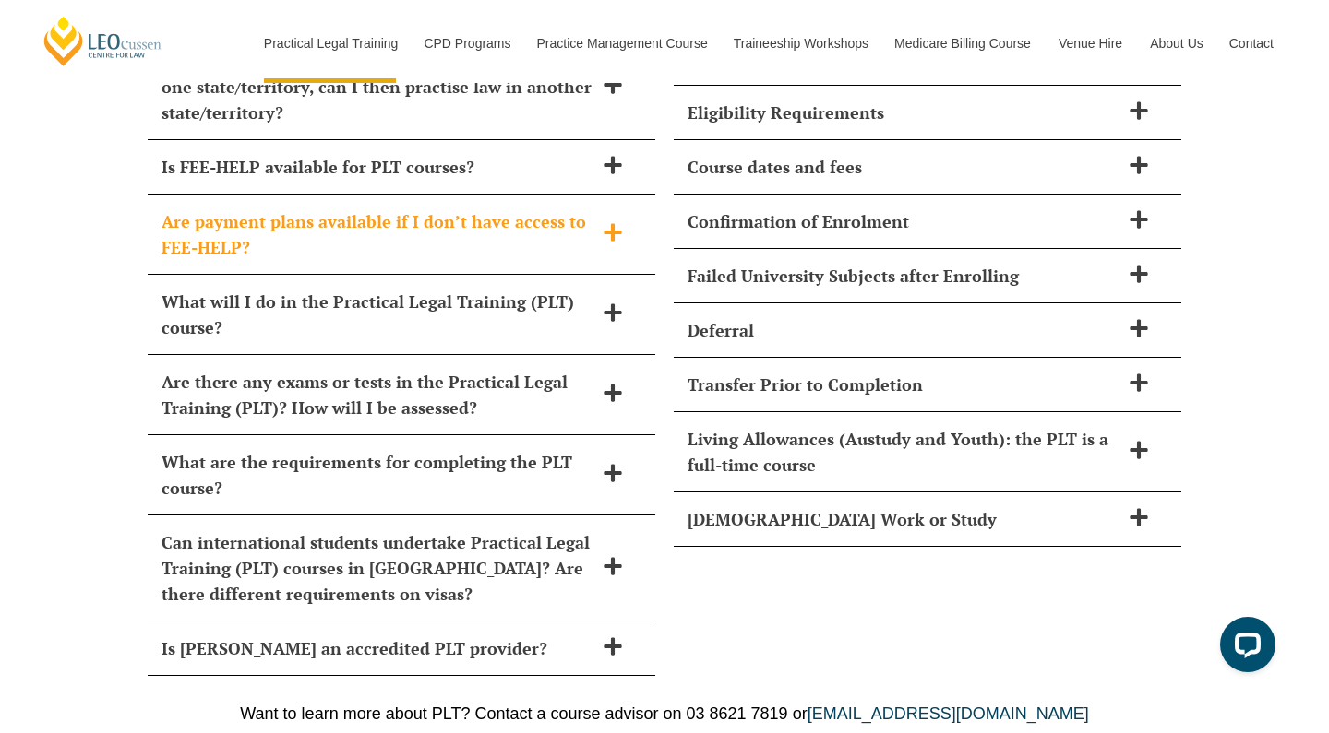
scroll to position [8030, 0]
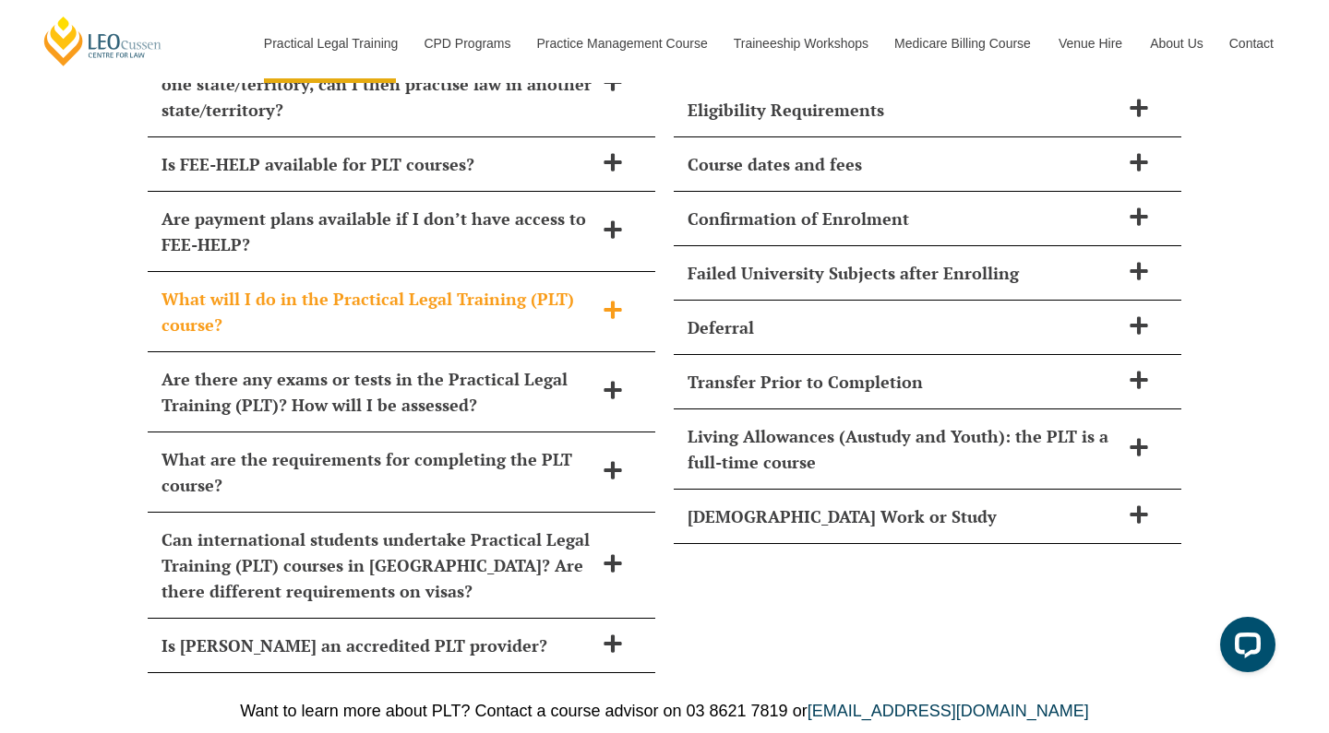
click at [512, 286] on h2 "What will I do in the Practical Legal Training (PLT) course?" at bounding box center [377, 312] width 432 height 52
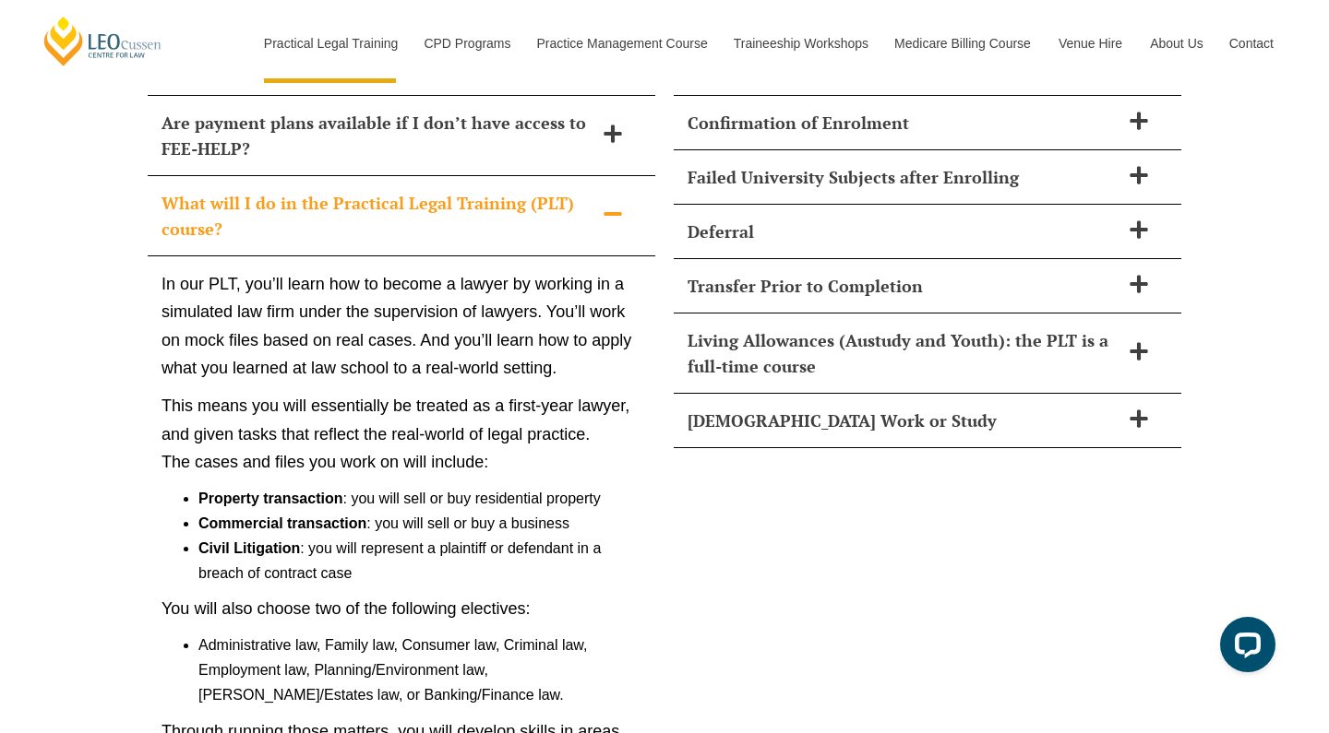
scroll to position [8096, 0]
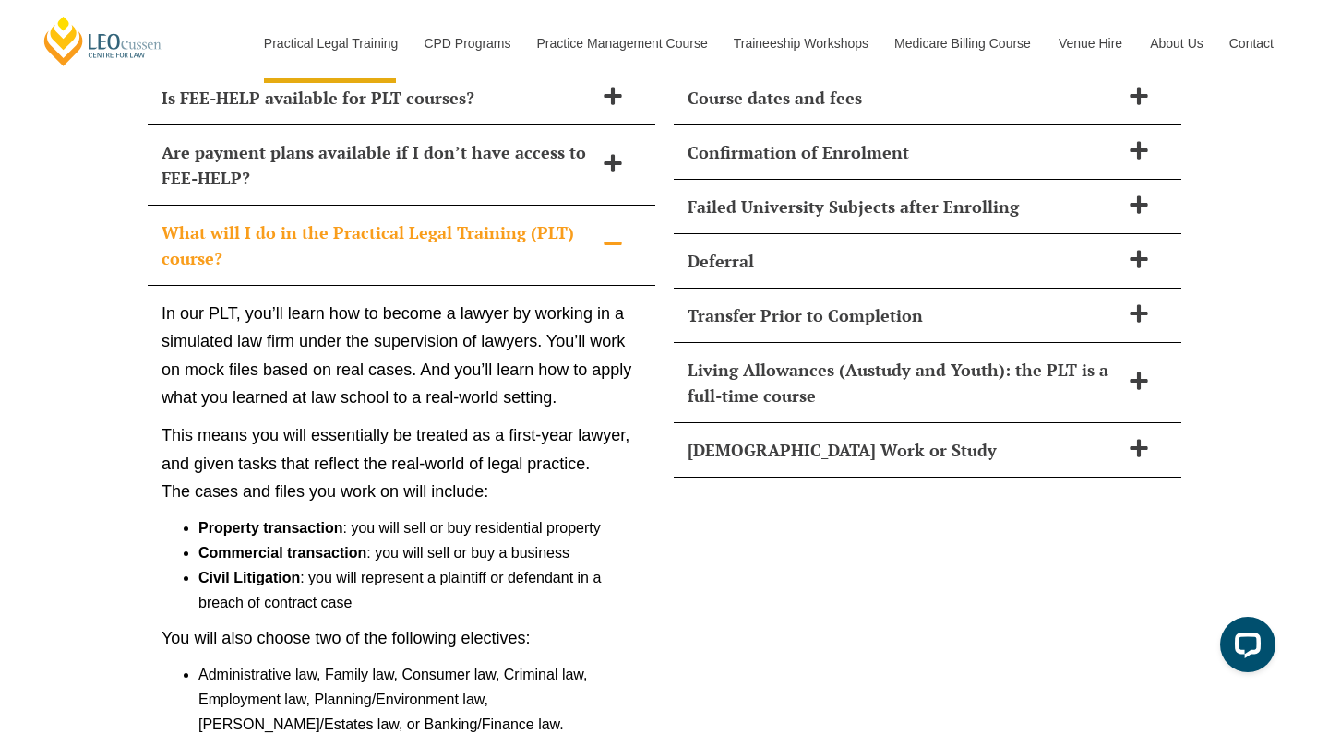
click at [499, 220] on h2 "What will I do in the Practical Legal Training (PLT) course?" at bounding box center [377, 246] width 432 height 52
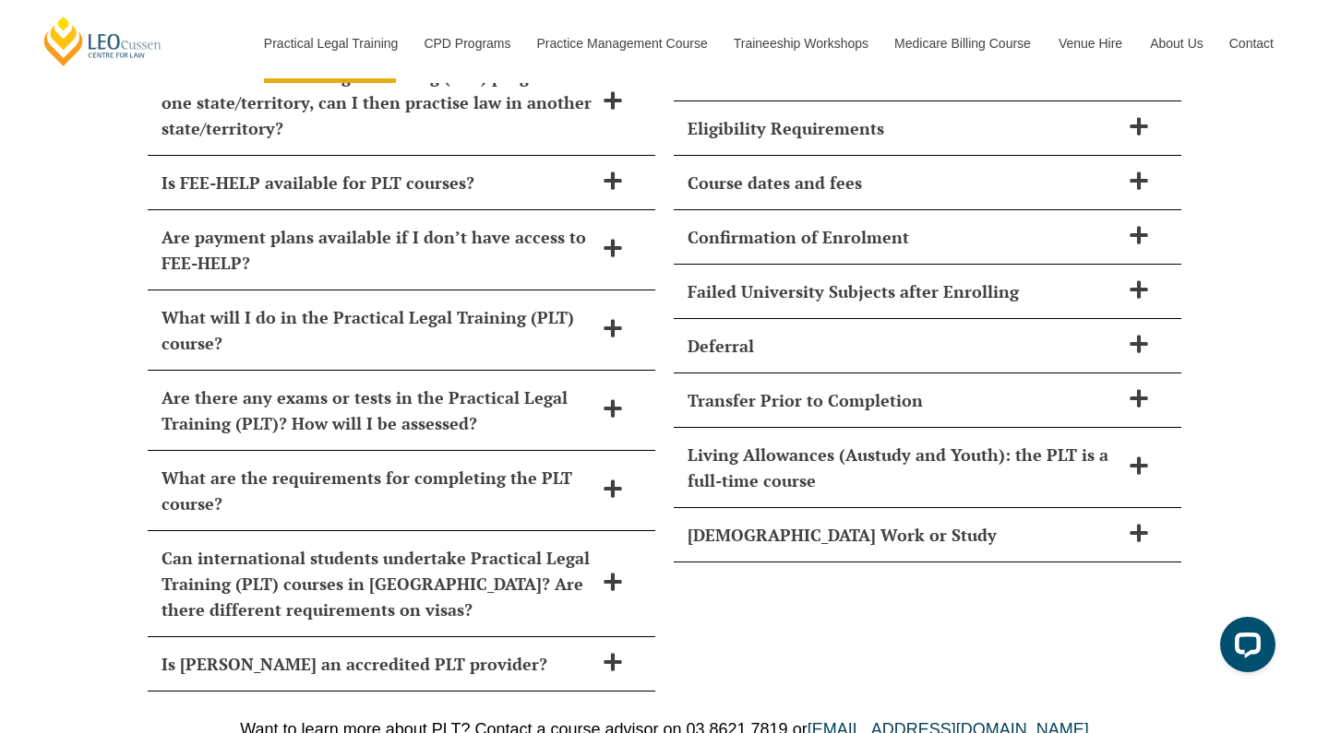
scroll to position [7994, 0]
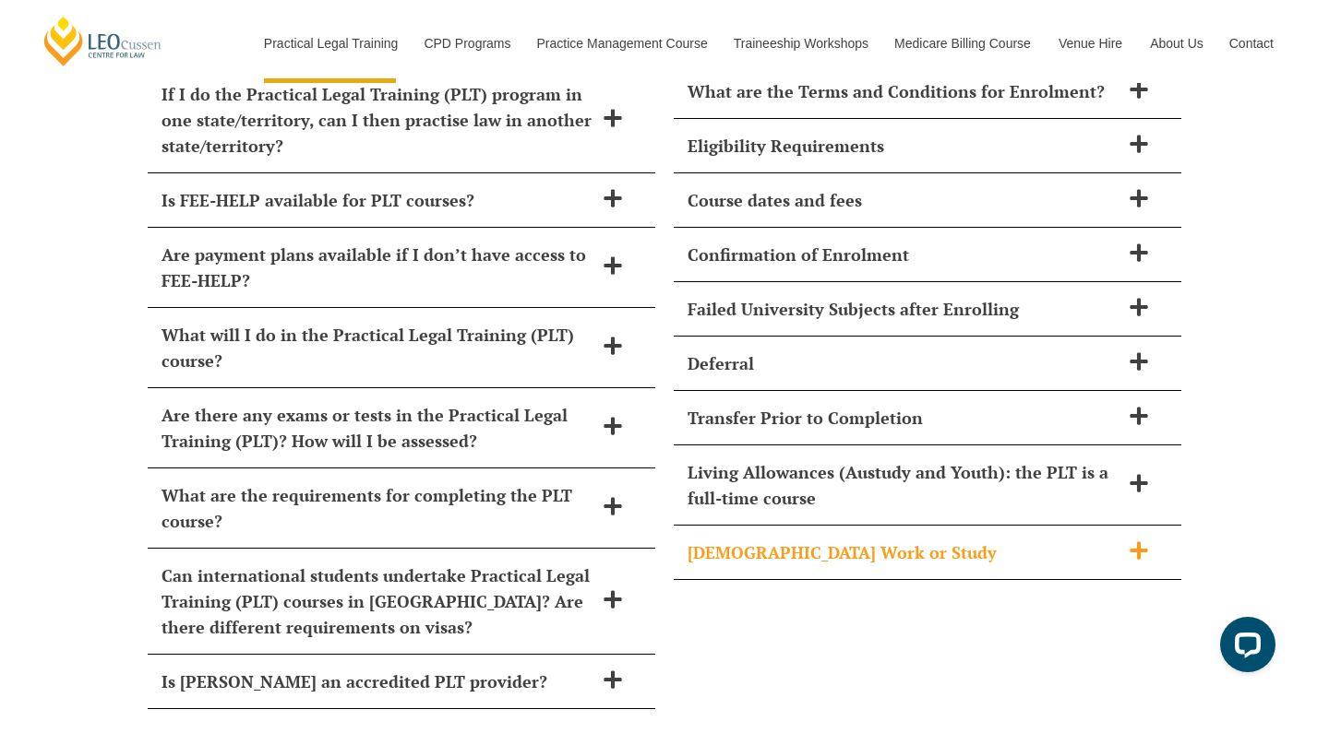
click at [855, 540] on h2 "Part-Time Work or Study" at bounding box center [903, 553] width 432 height 26
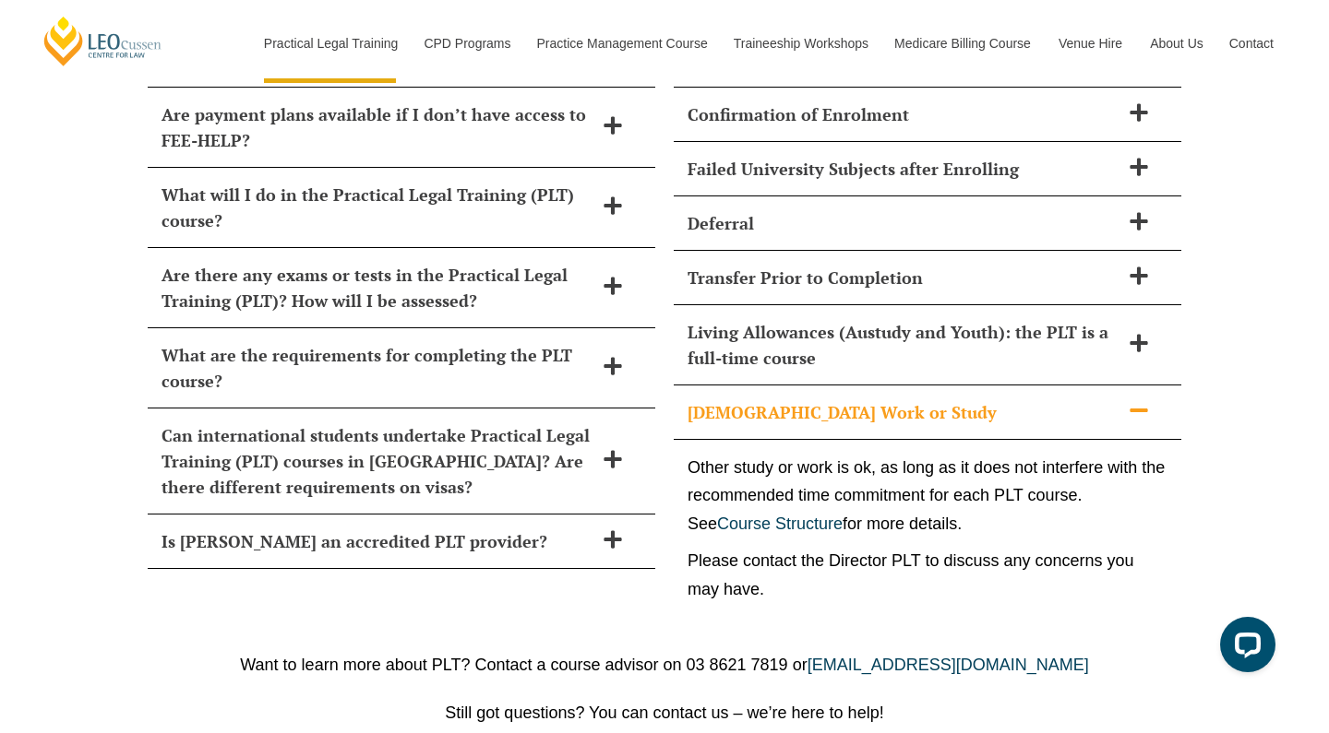
scroll to position [8146, 0]
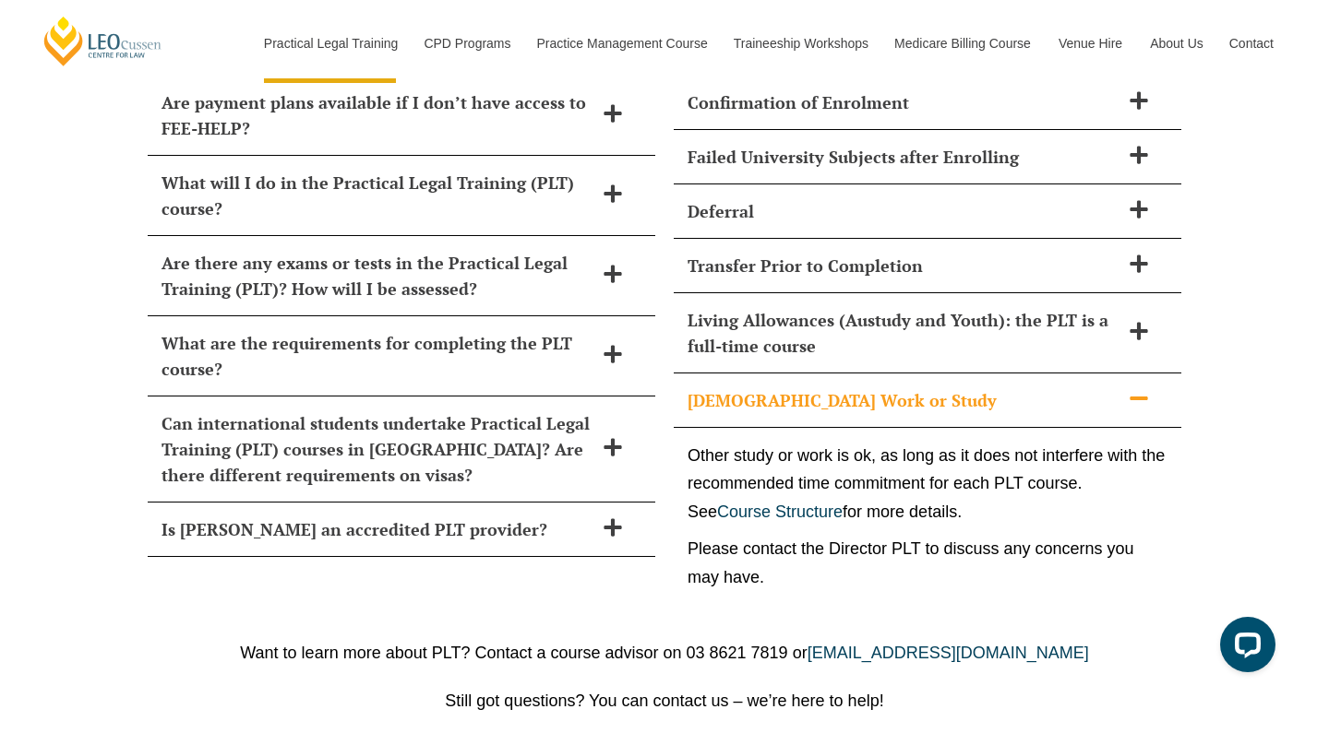
click at [1139, 388] on span at bounding box center [1138, 399] width 39 height 23
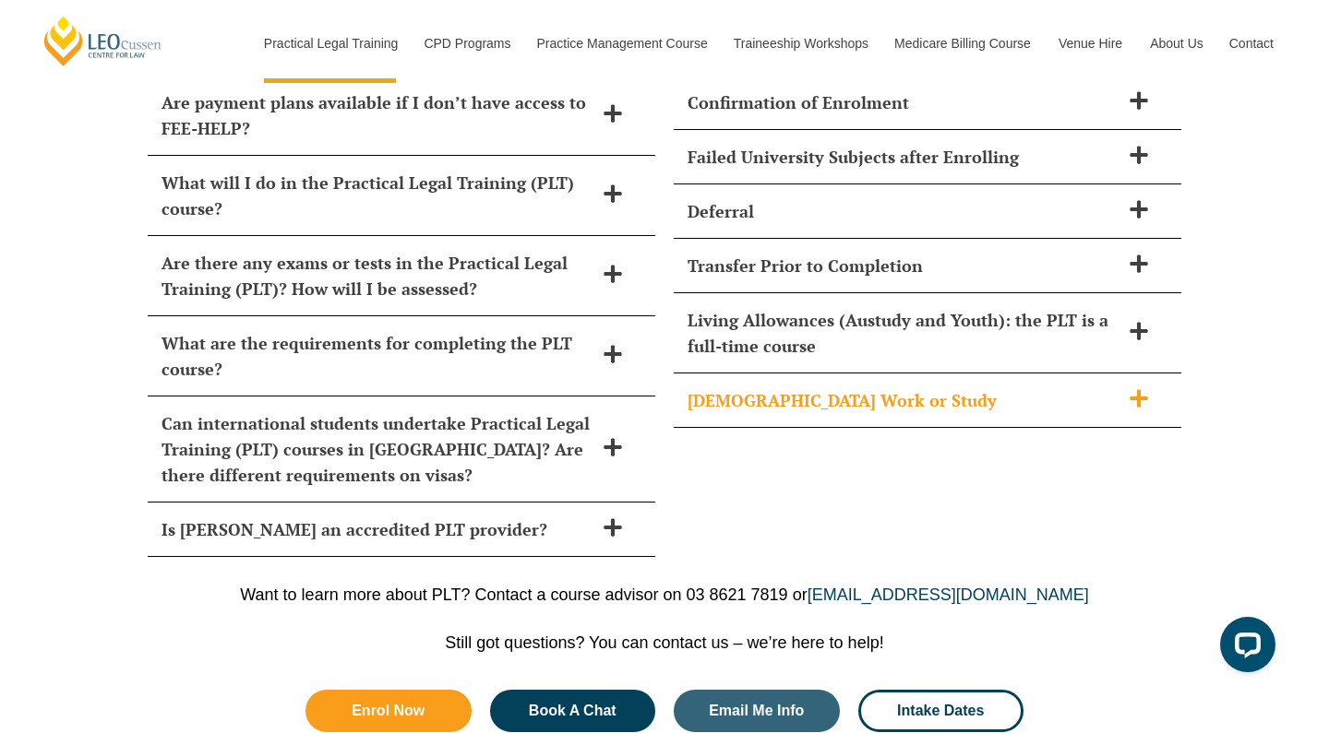
scroll to position [8115, 0]
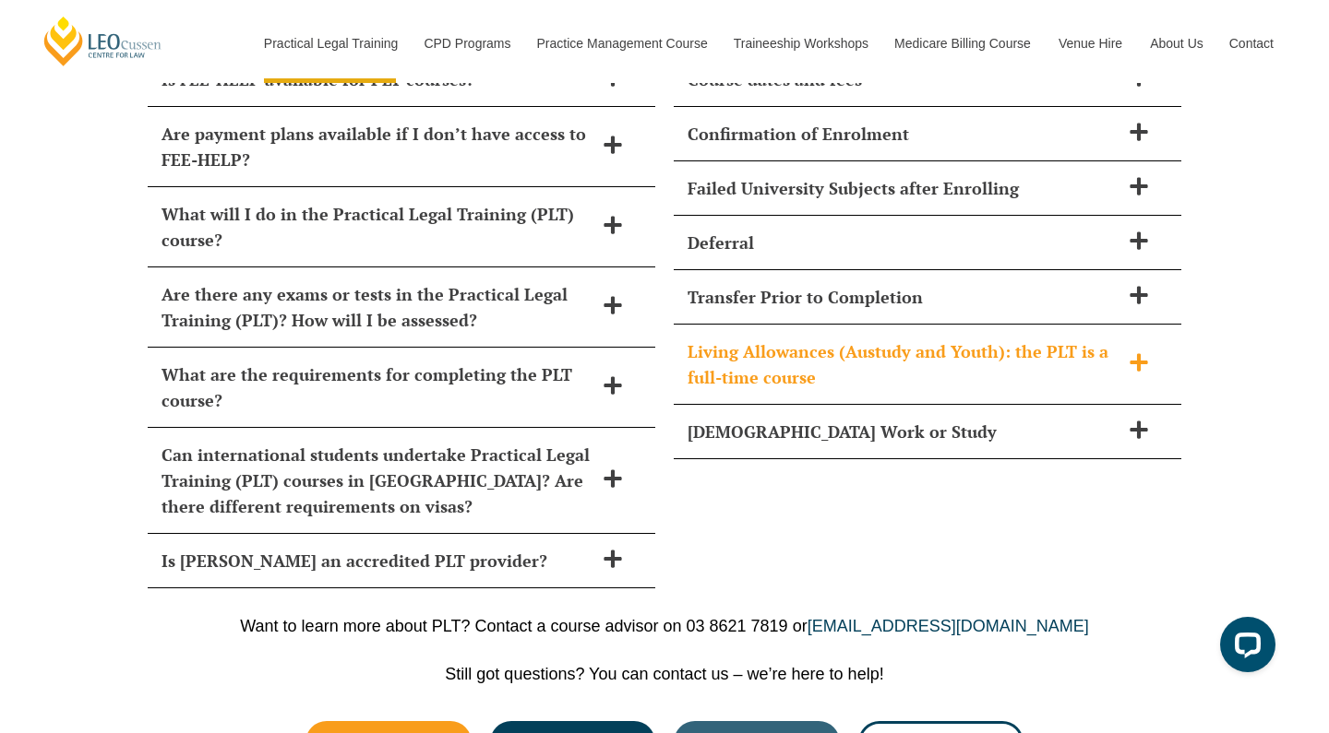
click at [1133, 352] on icon at bounding box center [1138, 362] width 20 height 20
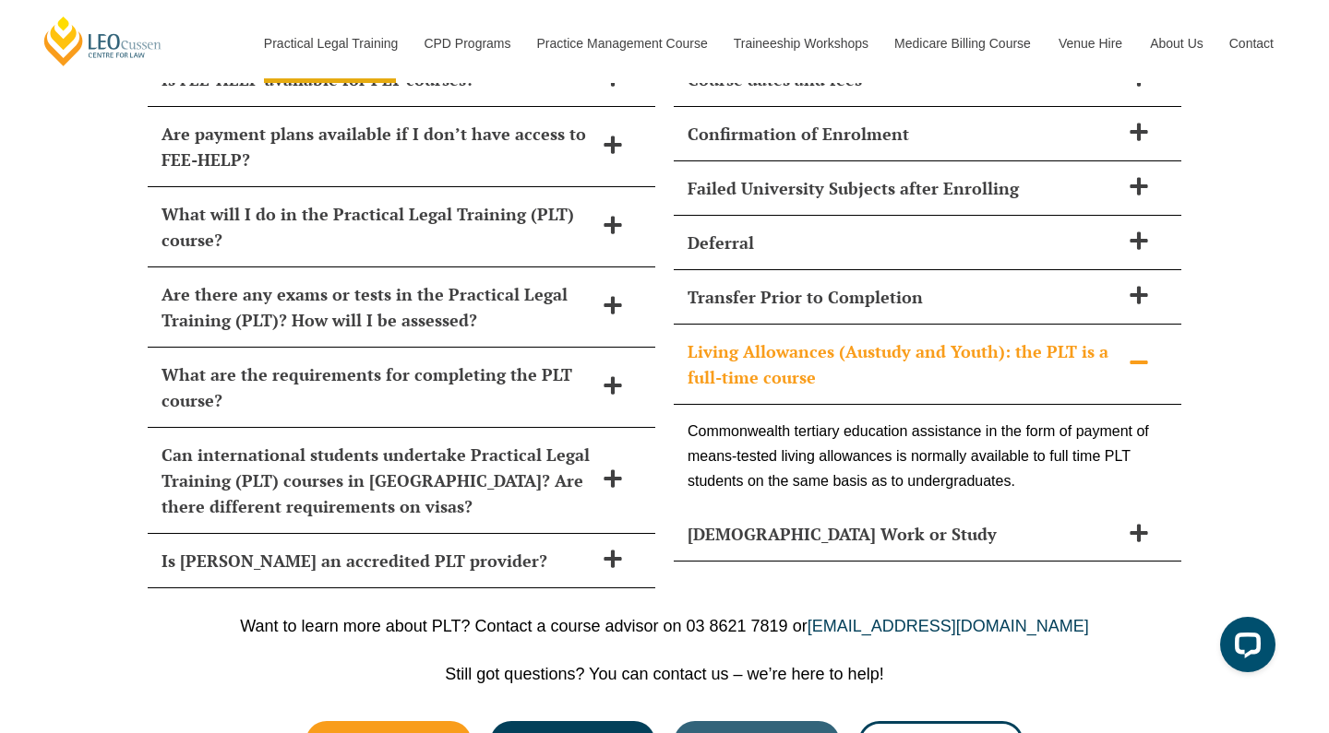
click at [1133, 352] on icon at bounding box center [1138, 362] width 20 height 20
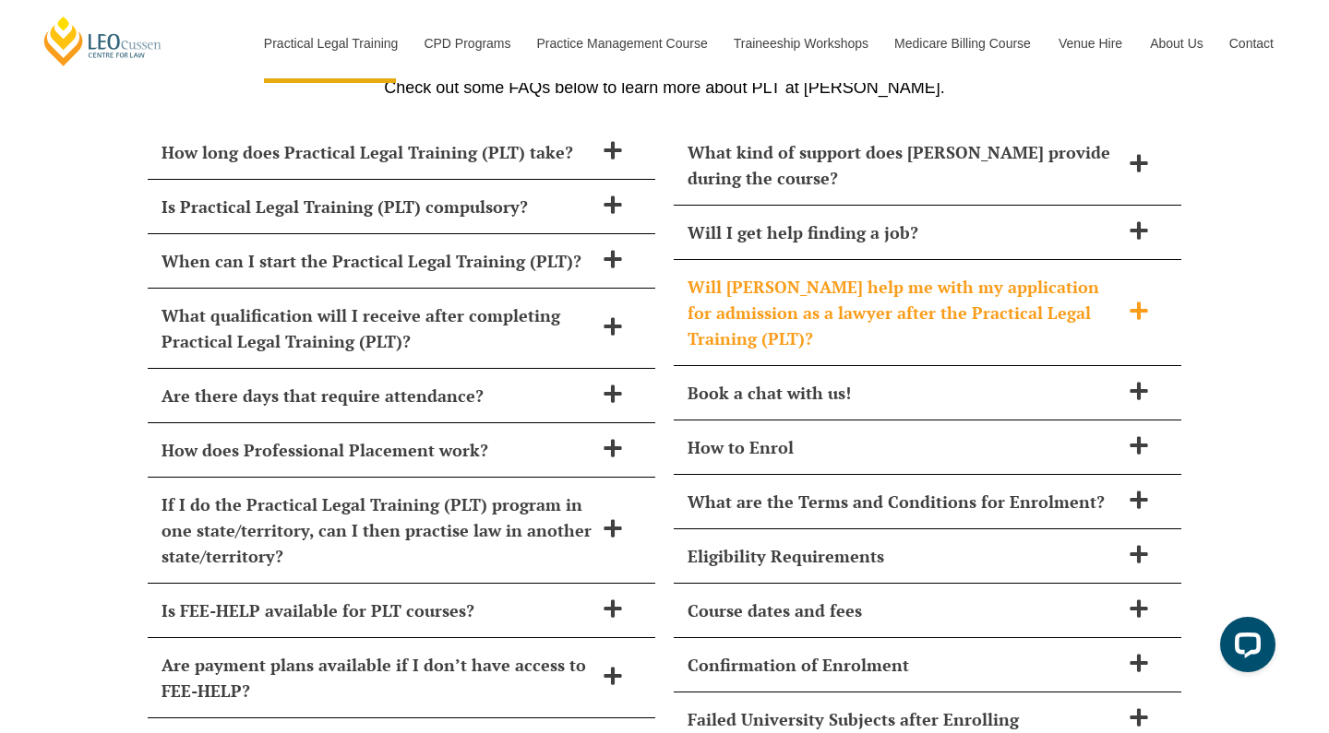
scroll to position [7579, 0]
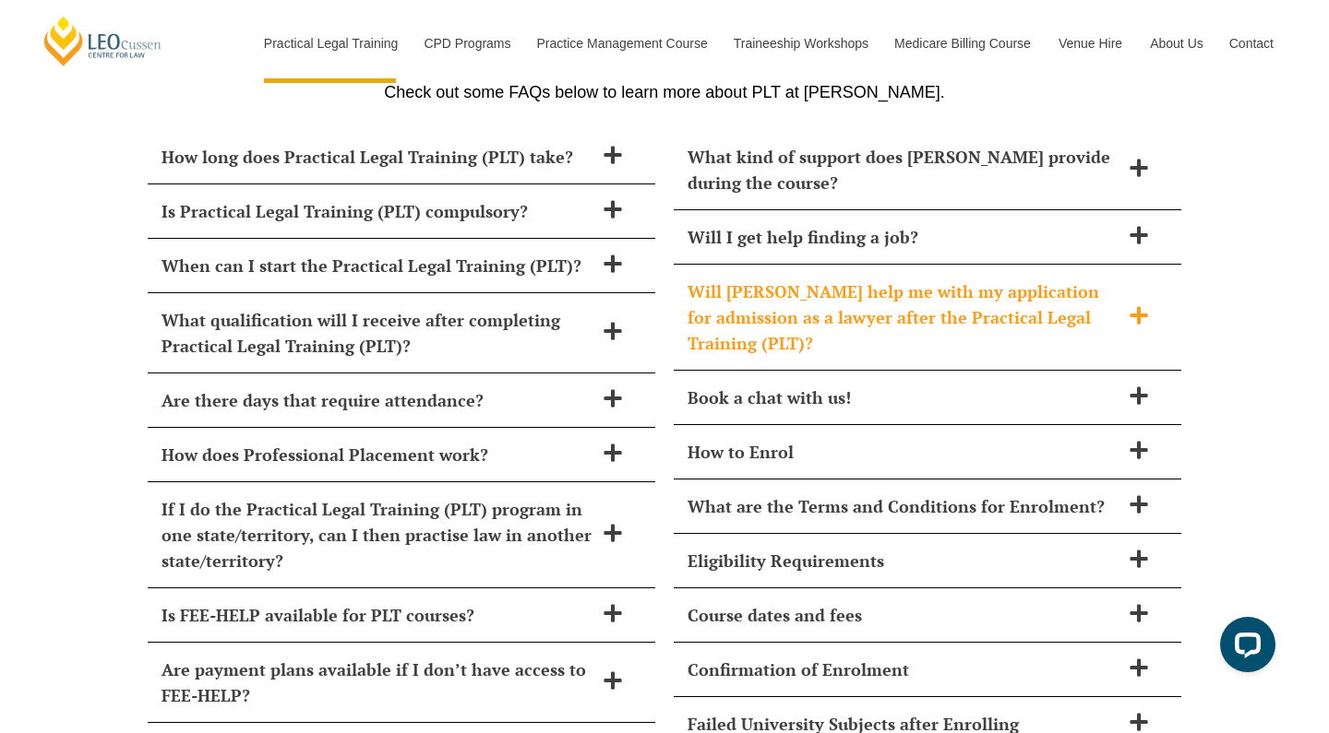
click at [1054, 279] on h2 "Will Leo Cussen help me with my application for admission as a lawyer after the…" at bounding box center [903, 317] width 432 height 77
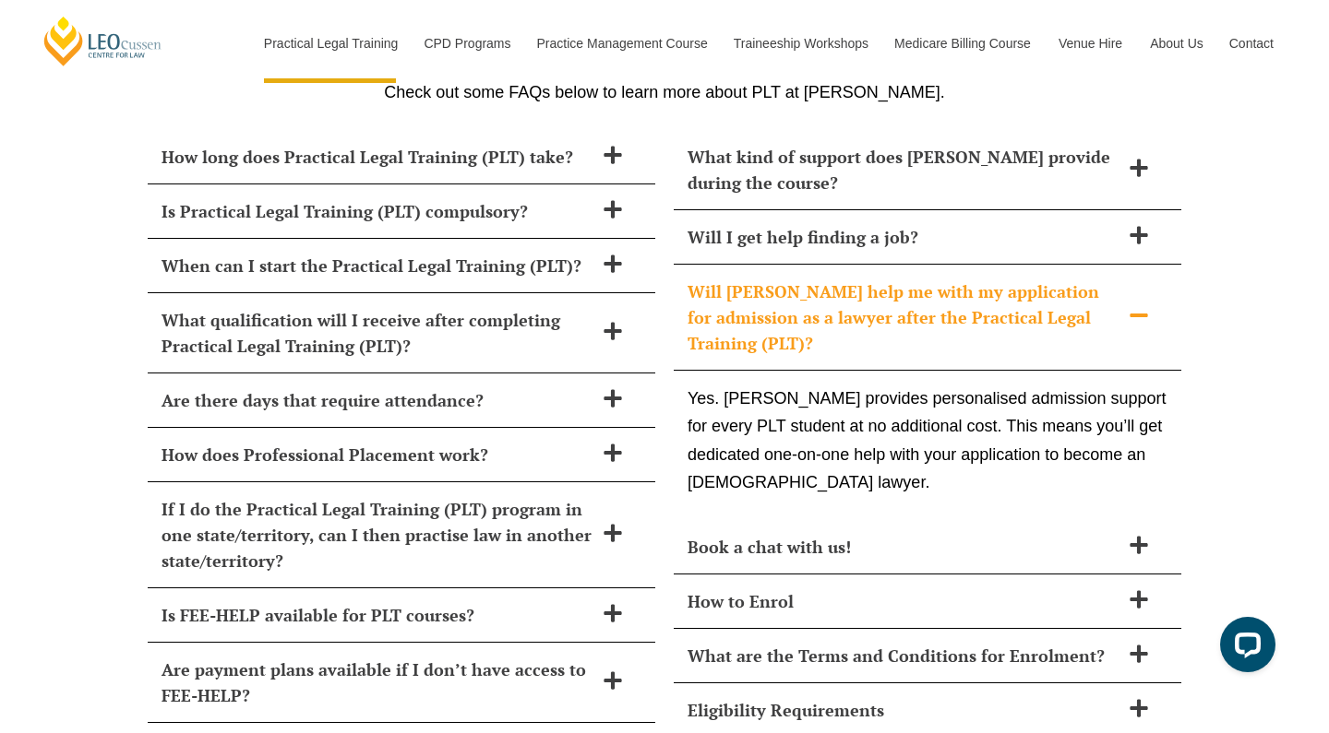
click at [1051, 279] on h2 "Will Leo Cussen help me with my application for admission as a lawyer after the…" at bounding box center [903, 317] width 432 height 77
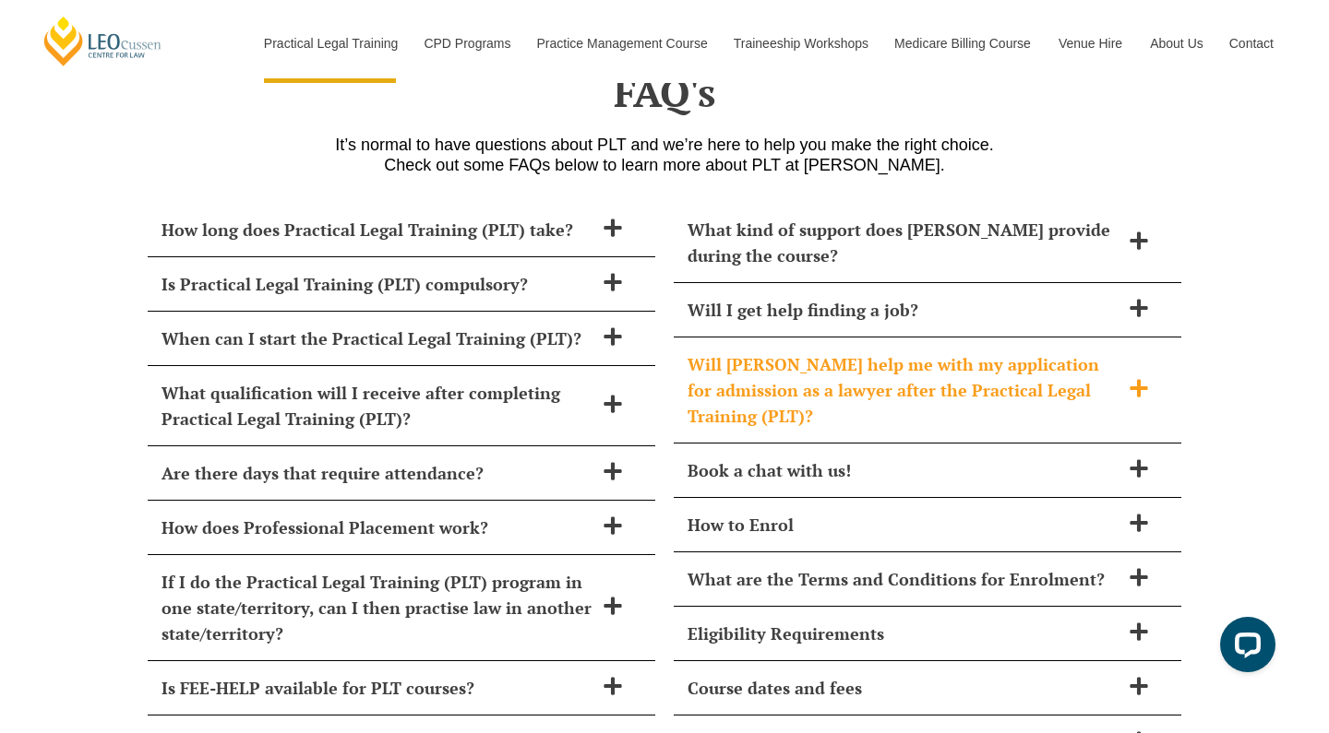
scroll to position [7468, 0]
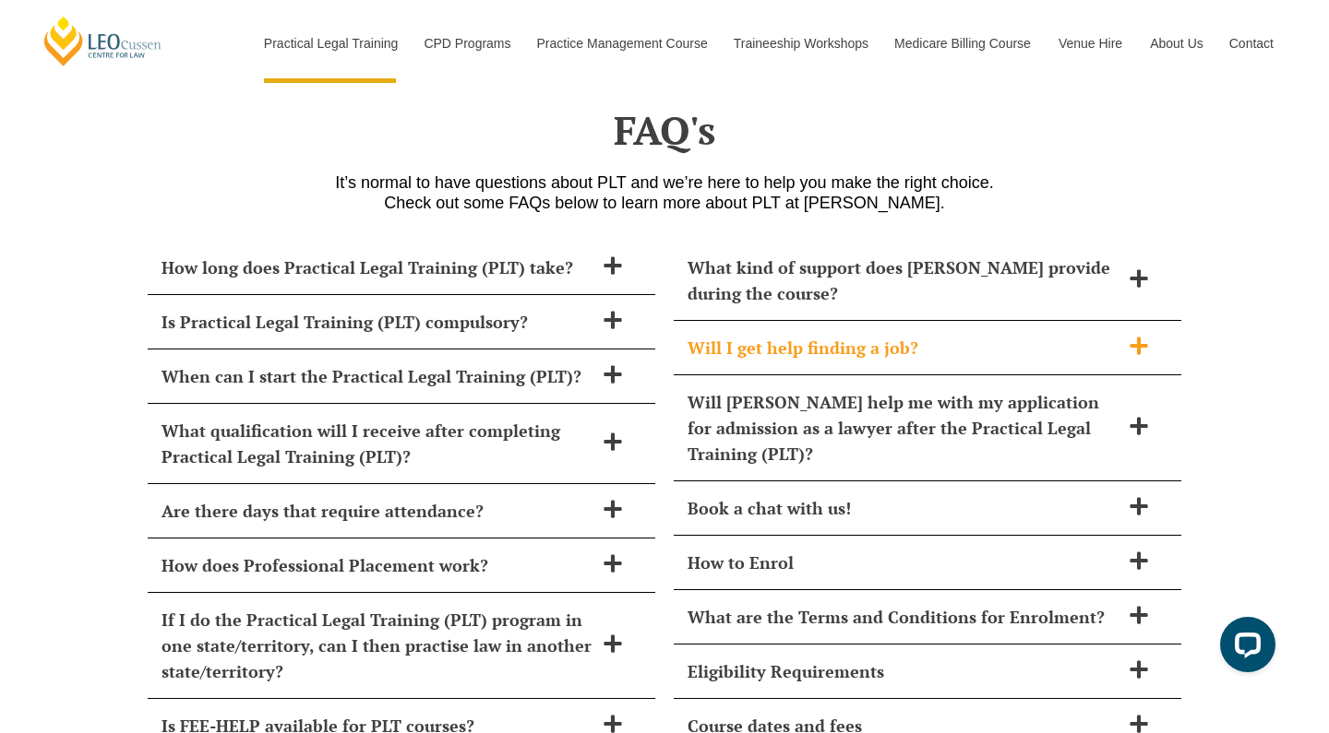
click at [1041, 321] on div "Will I get help finding a job?" at bounding box center [926, 348] width 507 height 54
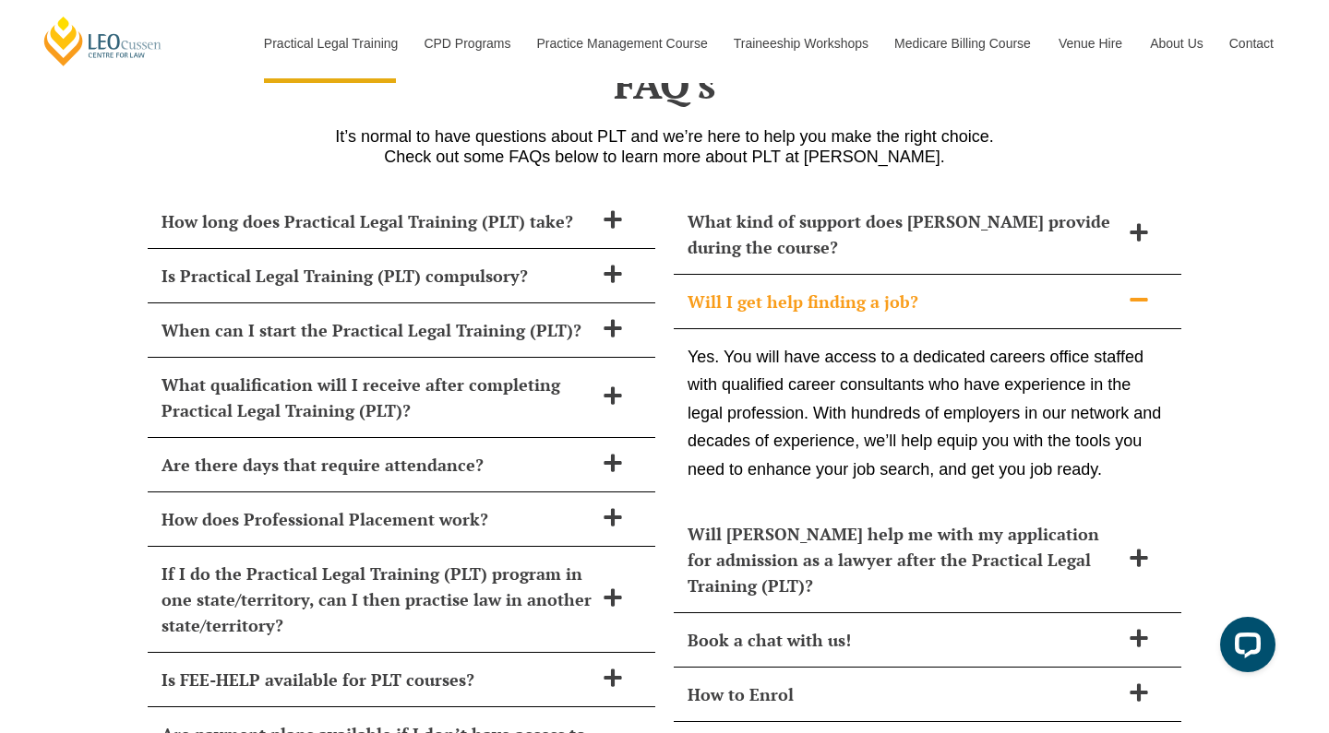
scroll to position [7518, 0]
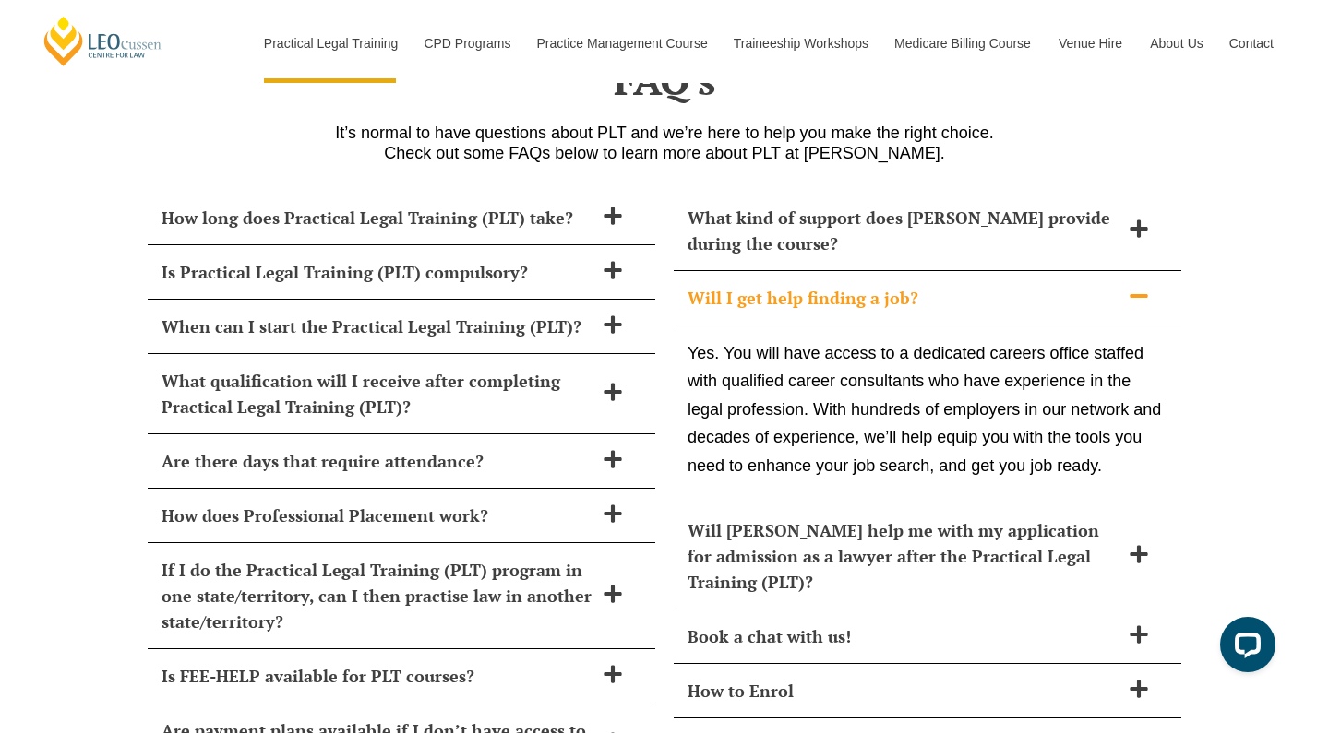
click at [1110, 285] on h2 "Will I get help finding a job?" at bounding box center [903, 298] width 432 height 26
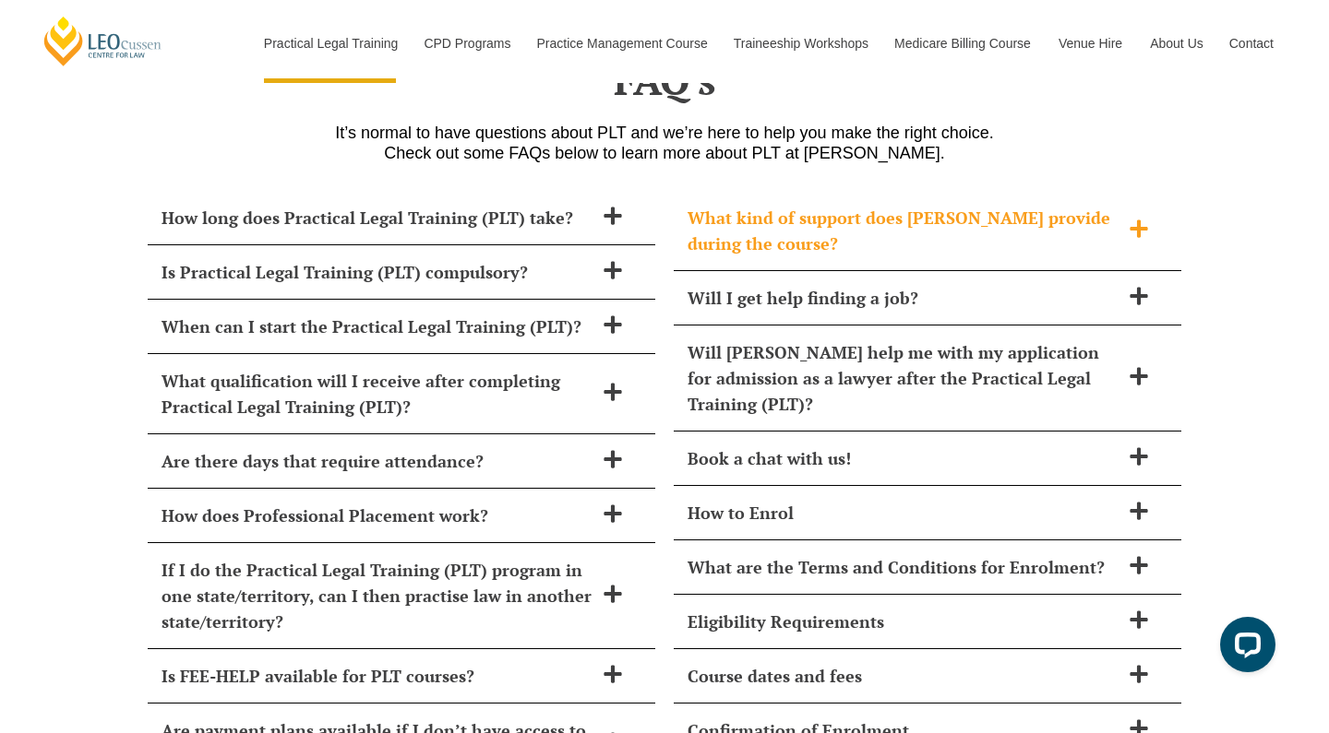
click at [1052, 205] on h2 "What kind of support does Leo Cussen provide during the course?" at bounding box center [903, 231] width 432 height 52
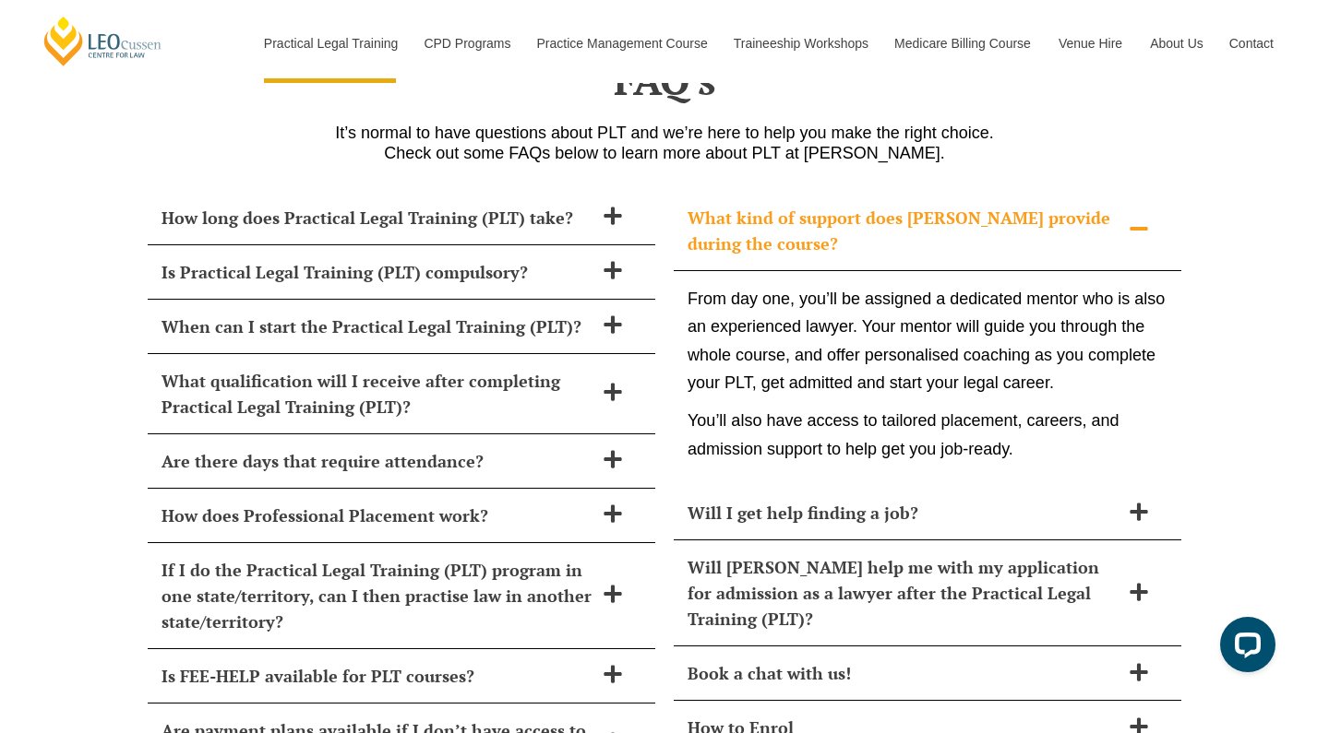
click at [1052, 205] on h2 "What kind of support does Leo Cussen provide during the course?" at bounding box center [903, 231] width 432 height 52
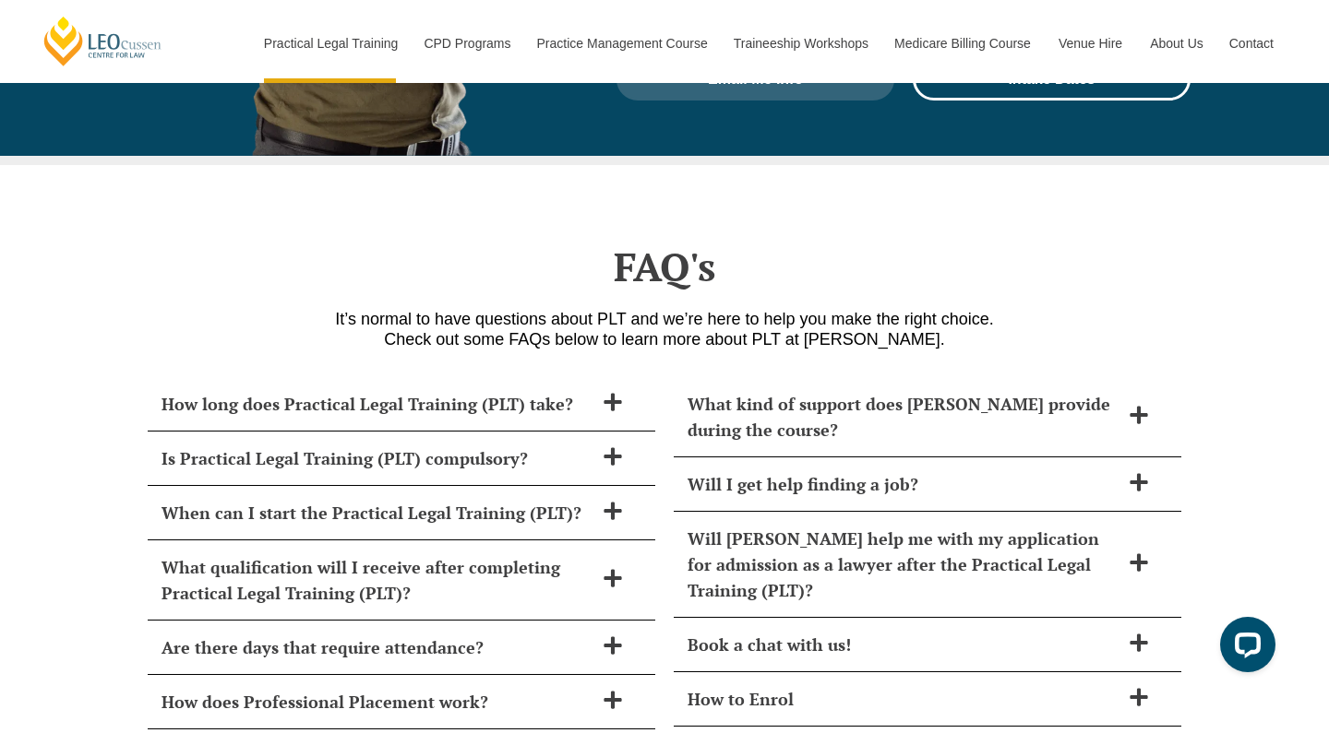
scroll to position [5949, 0]
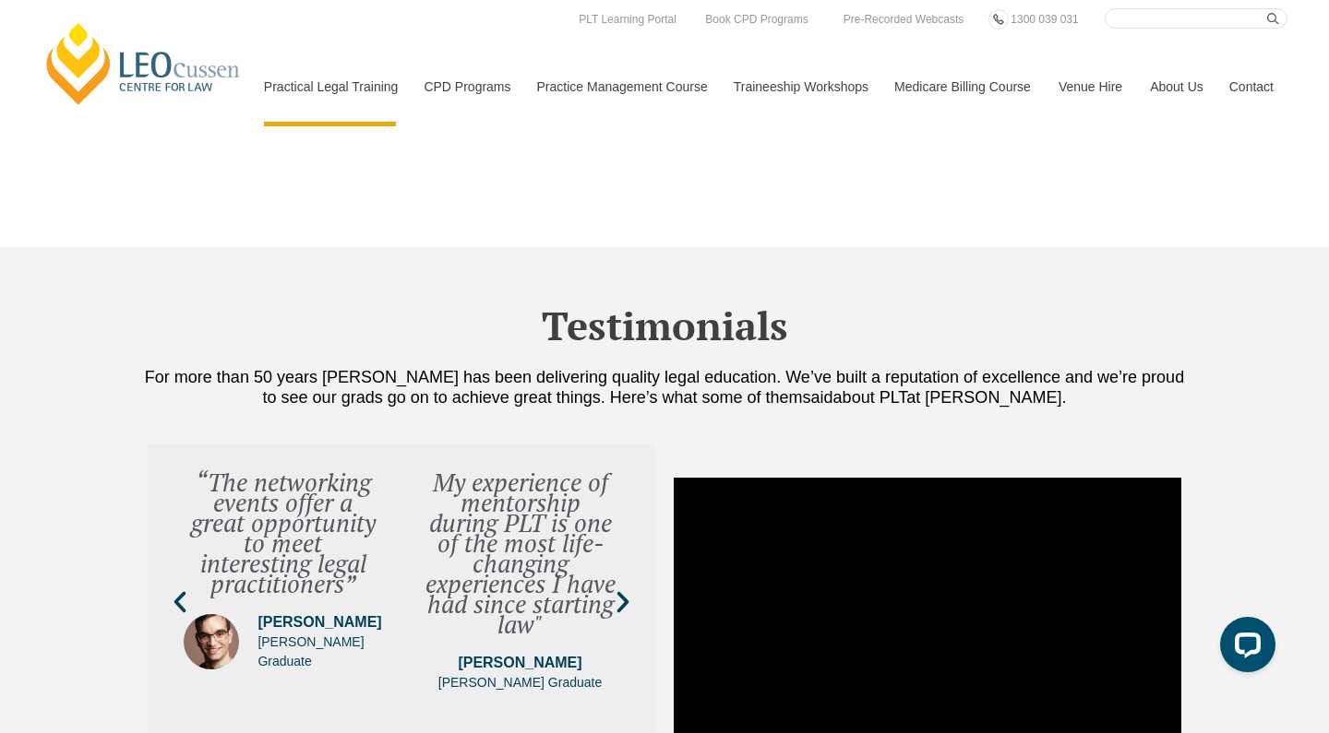
click at [85, 49] on link "[PERSON_NAME] Centre for Law" at bounding box center [144, 63] width 204 height 87
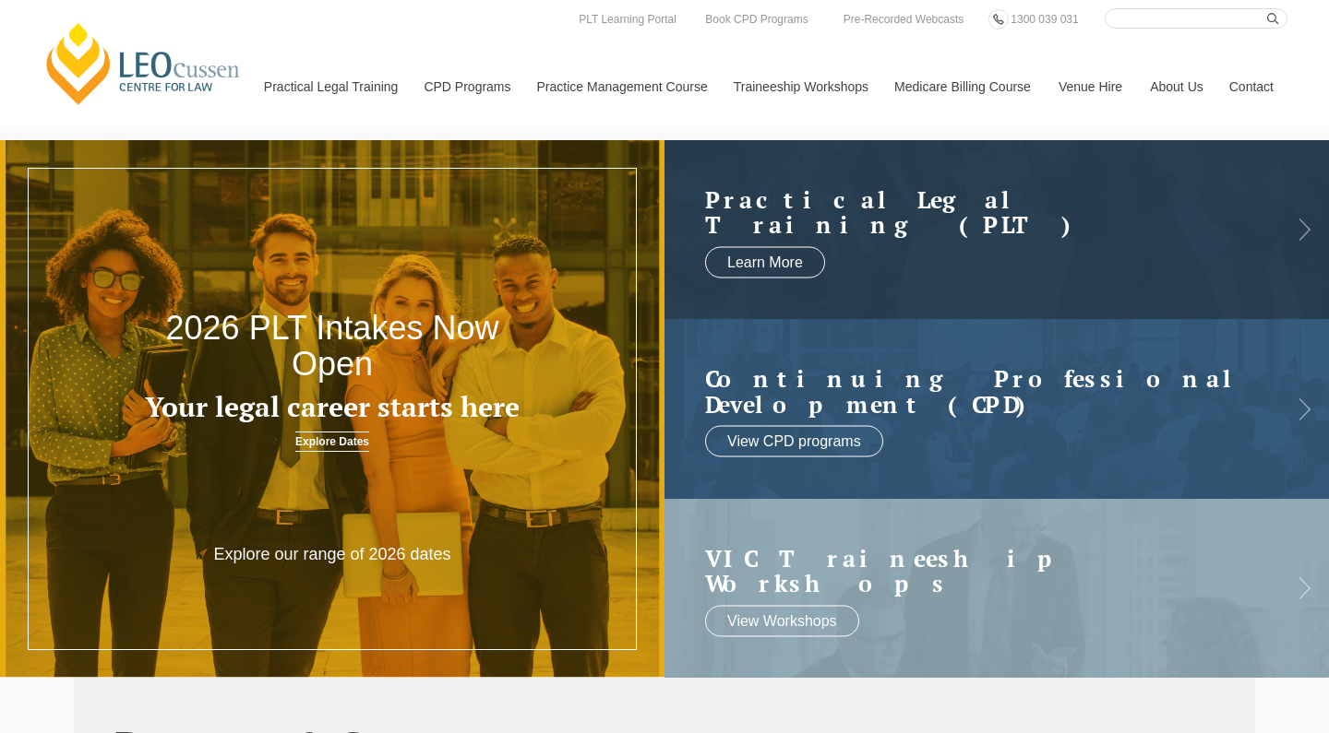
scroll to position [-1, 0]
click at [365, 318] on h2 "2026 PLT Intakes Now Open" at bounding box center [332, 346] width 399 height 73
click at [347, 438] on link "Explore Dates" at bounding box center [332, 442] width 74 height 20
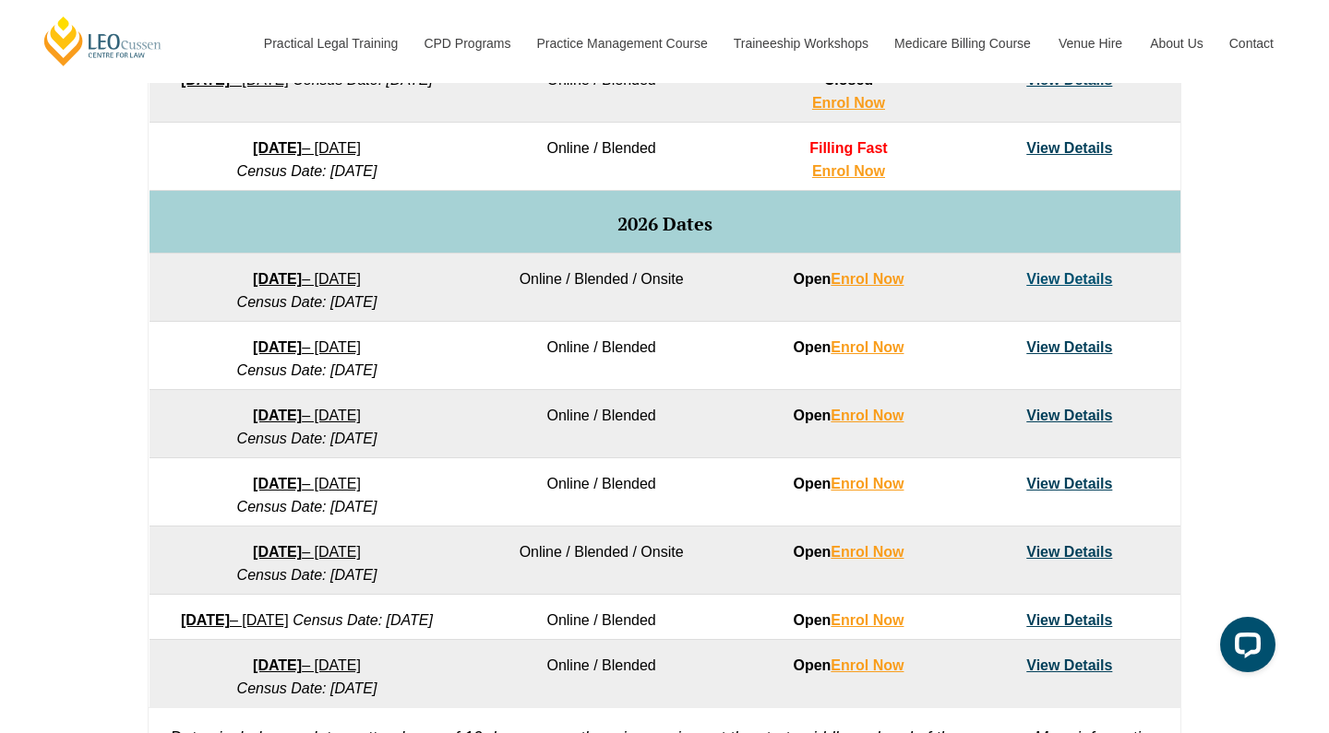
scroll to position [1058, 0]
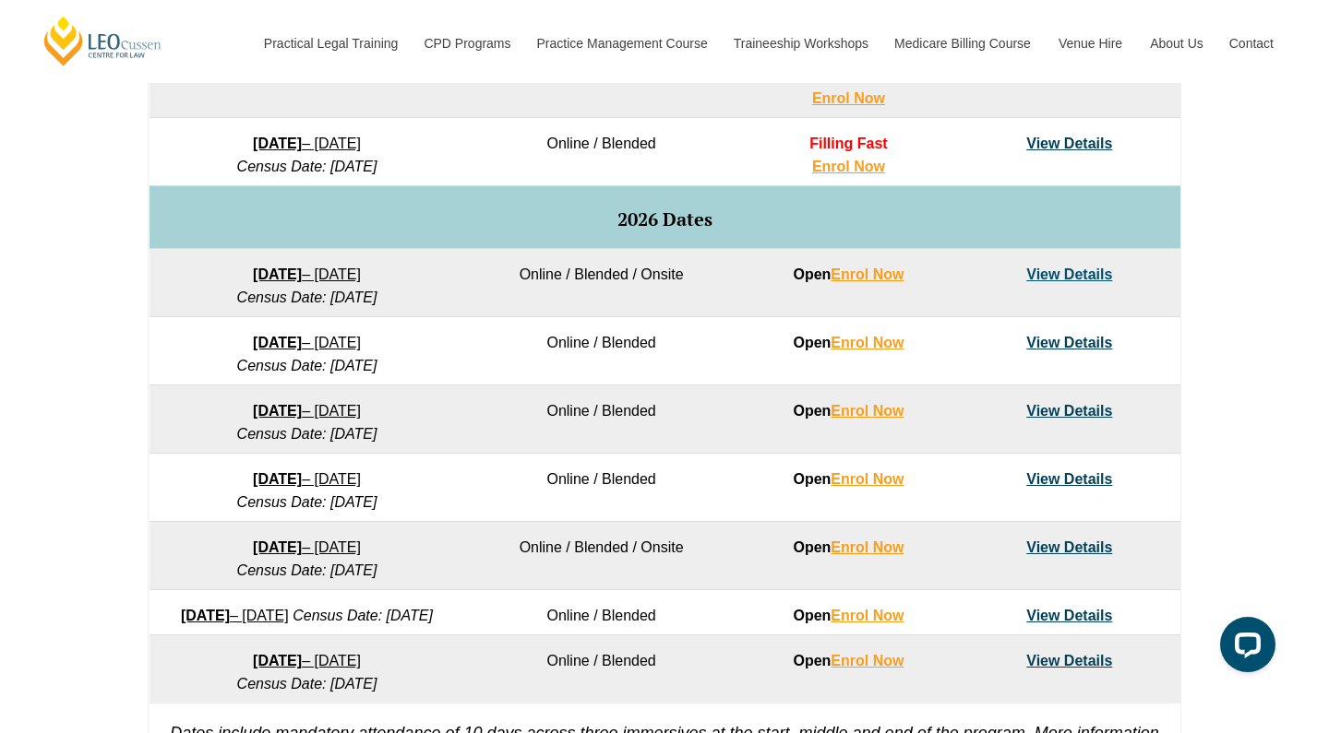
click at [1074, 340] on link "View Details" at bounding box center [1069, 343] width 86 height 16
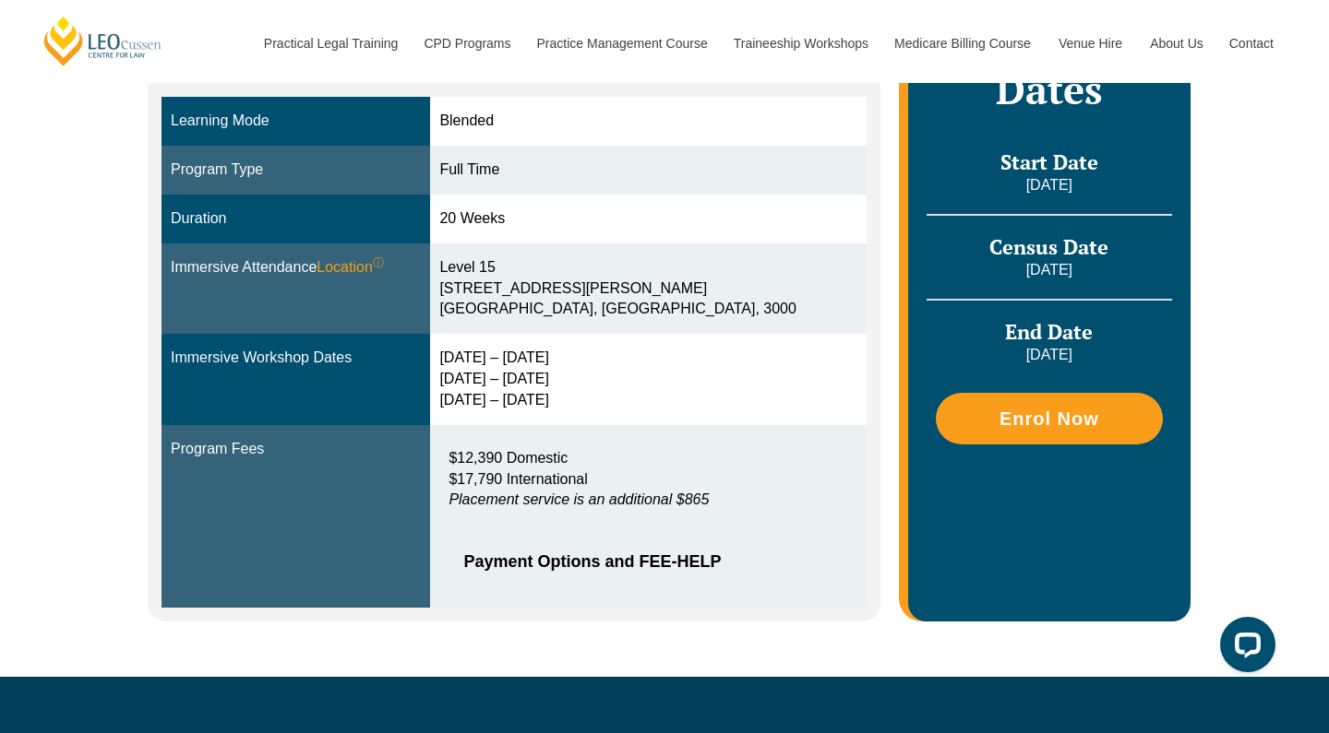
scroll to position [500, 0]
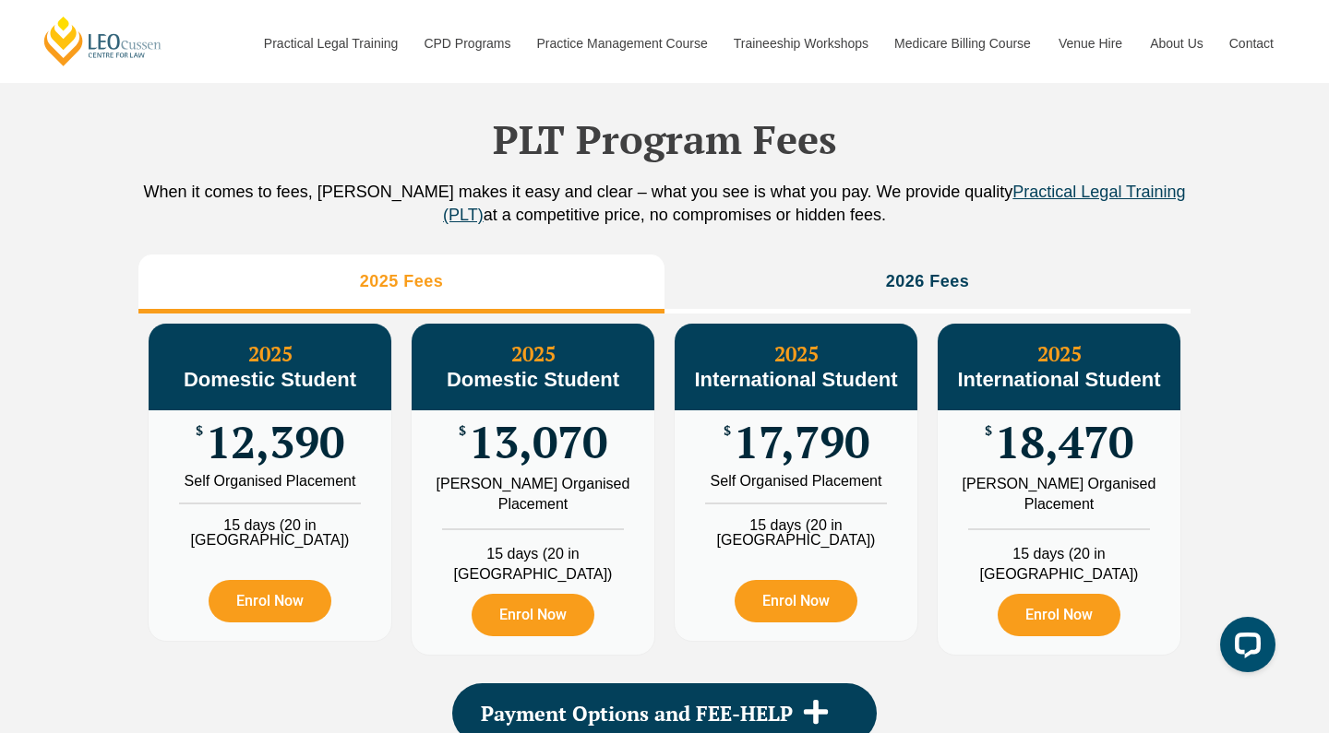
scroll to position [2046, 0]
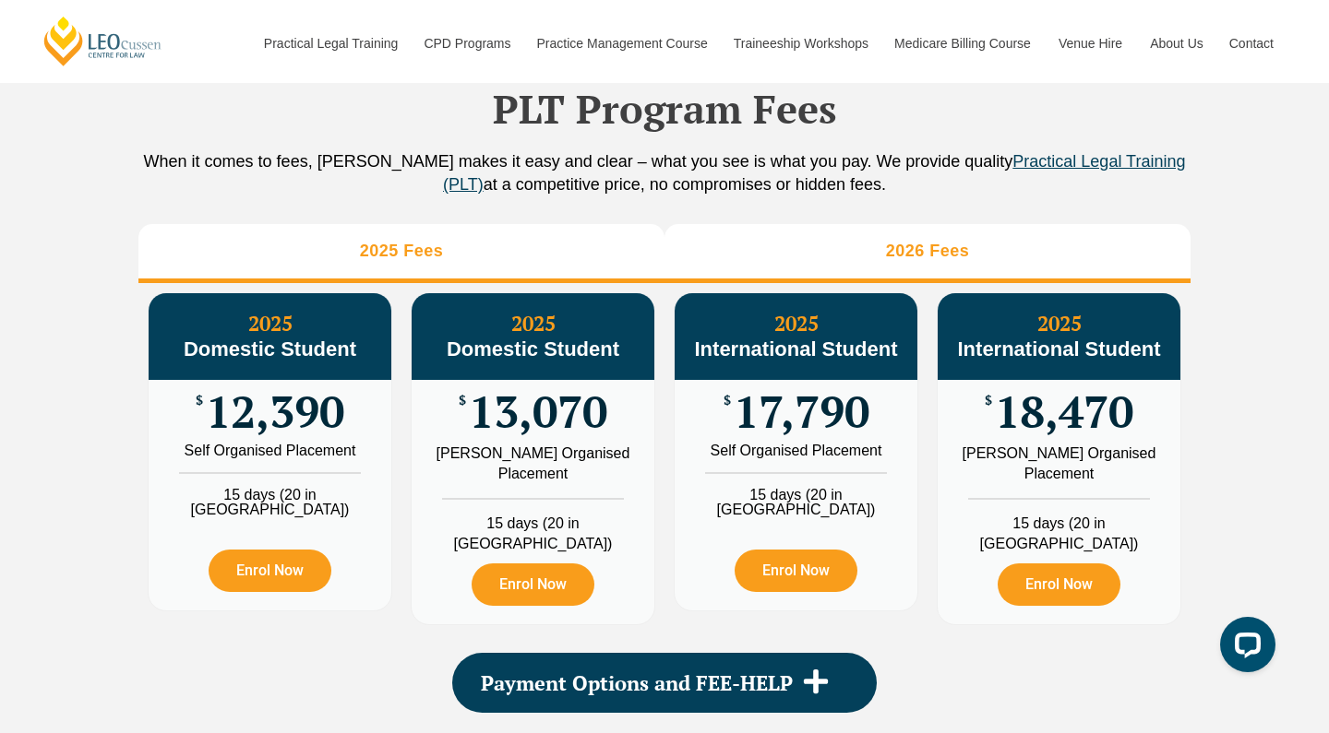
click at [818, 283] on li "2026 Fees" at bounding box center [927, 253] width 526 height 59
click at [555, 262] on li "2025 Fees" at bounding box center [401, 253] width 526 height 59
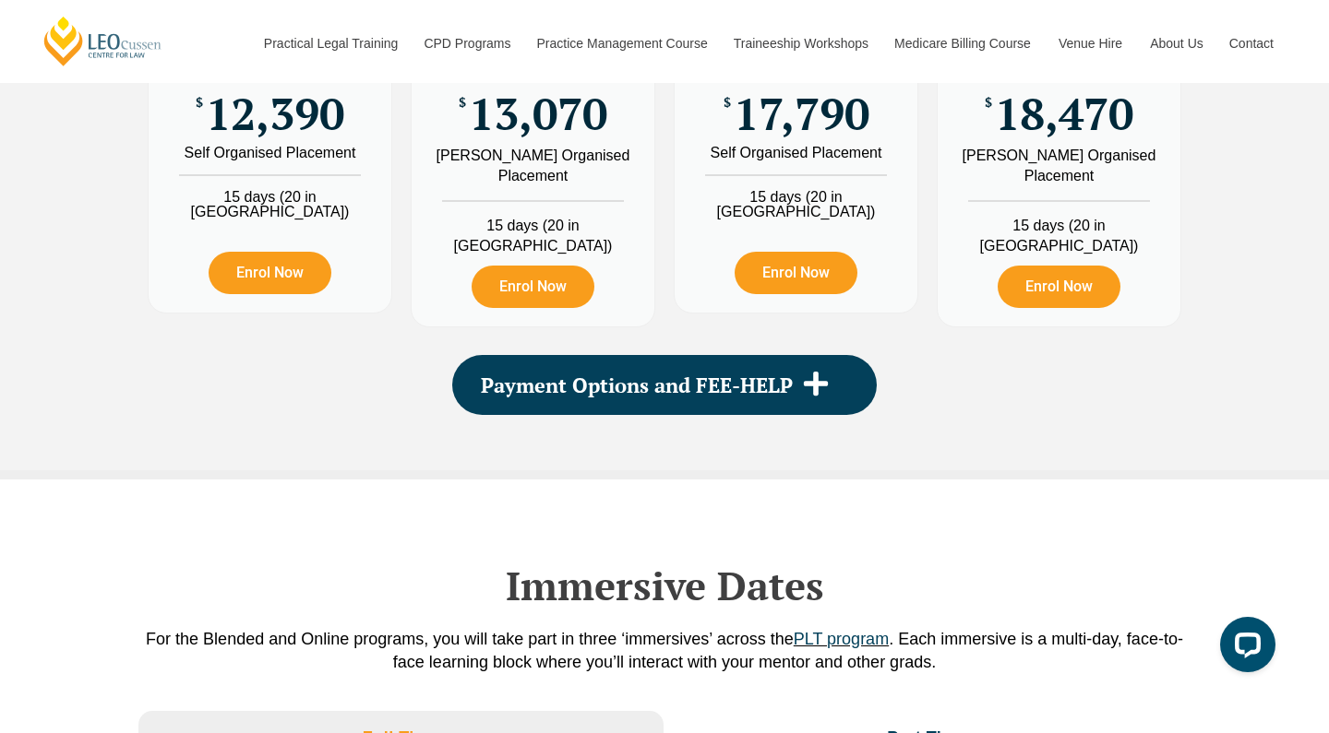
scroll to position [2348, 0]
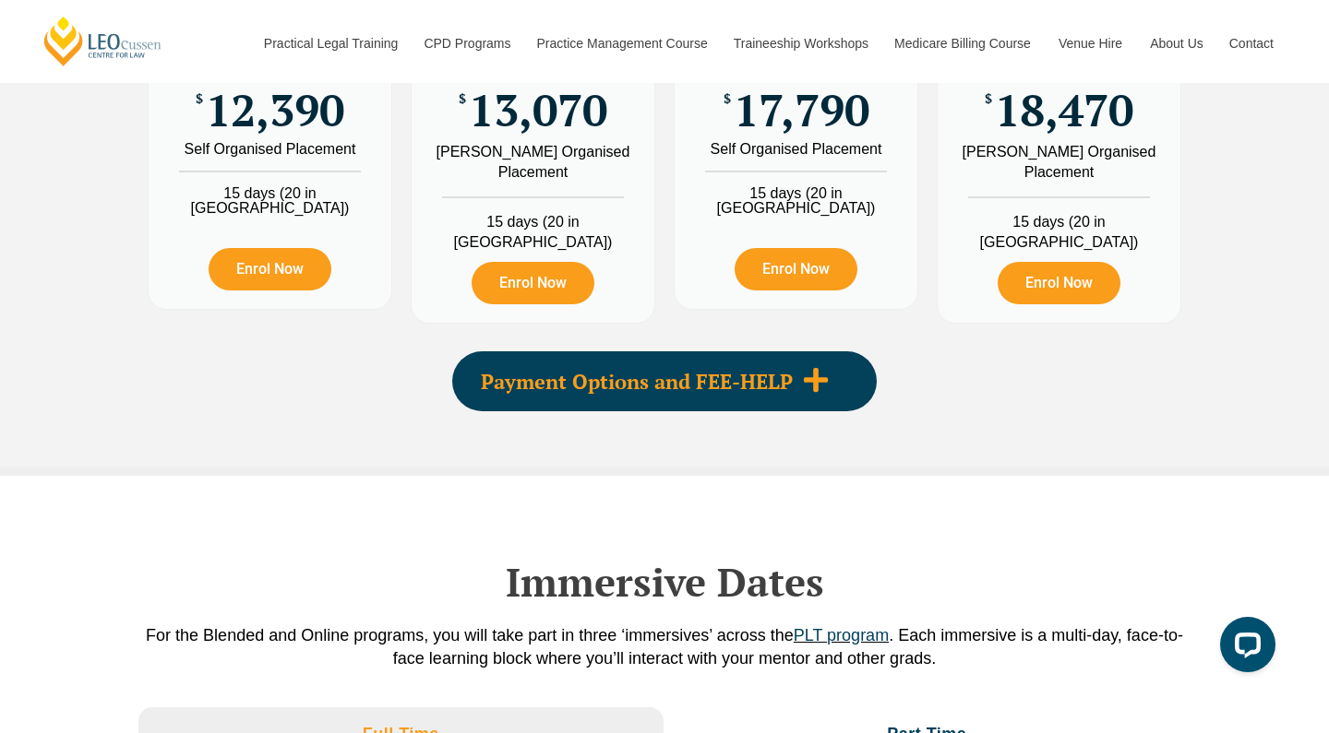
click at [596, 401] on div "Payment Options and FEE-HELP" at bounding box center [664, 381] width 424 height 60
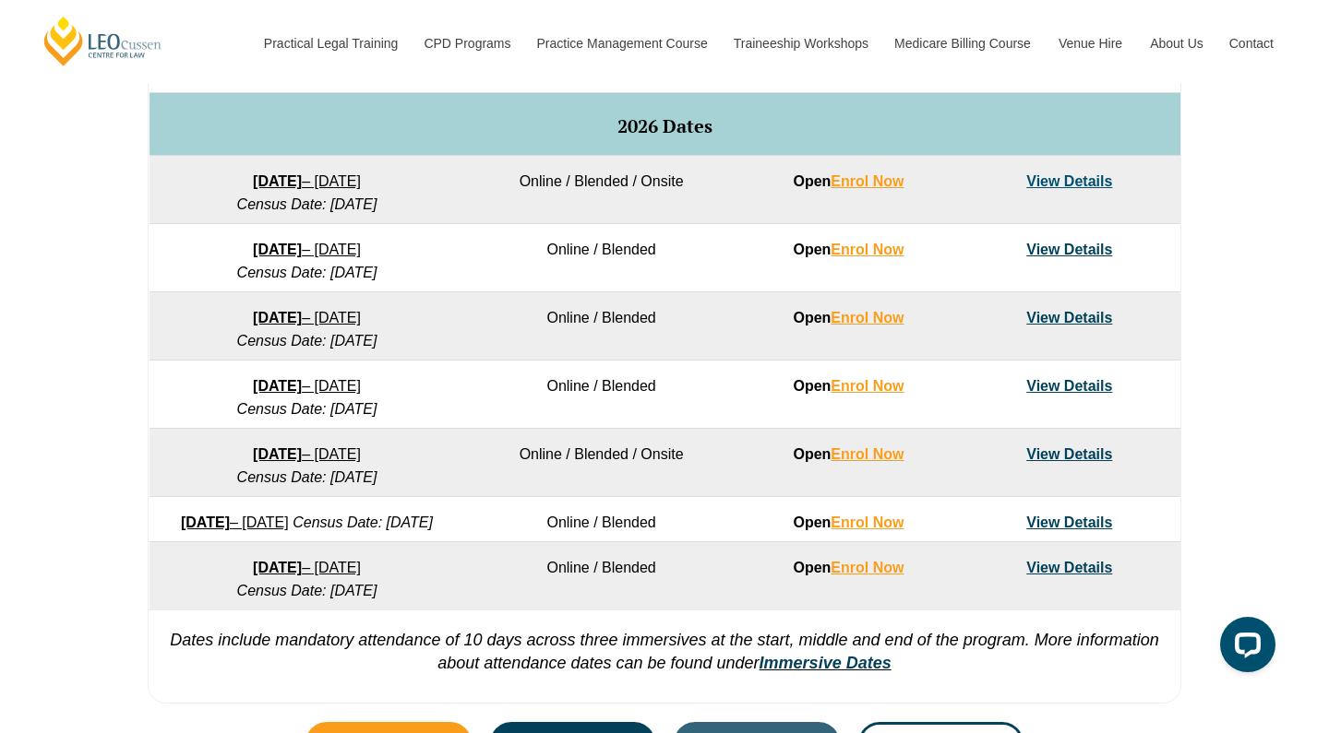
scroll to position [1160, 0]
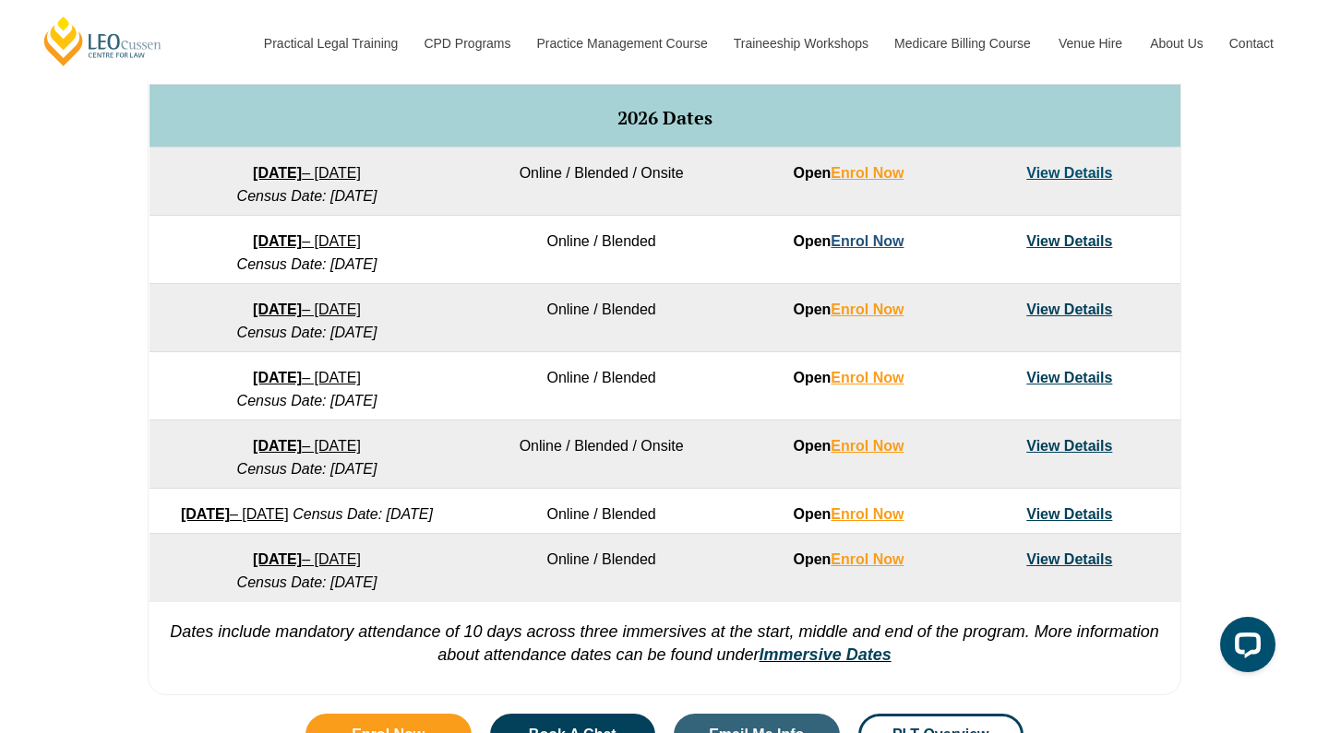
click at [856, 241] on link "Enrol Now" at bounding box center [866, 241] width 73 height 16
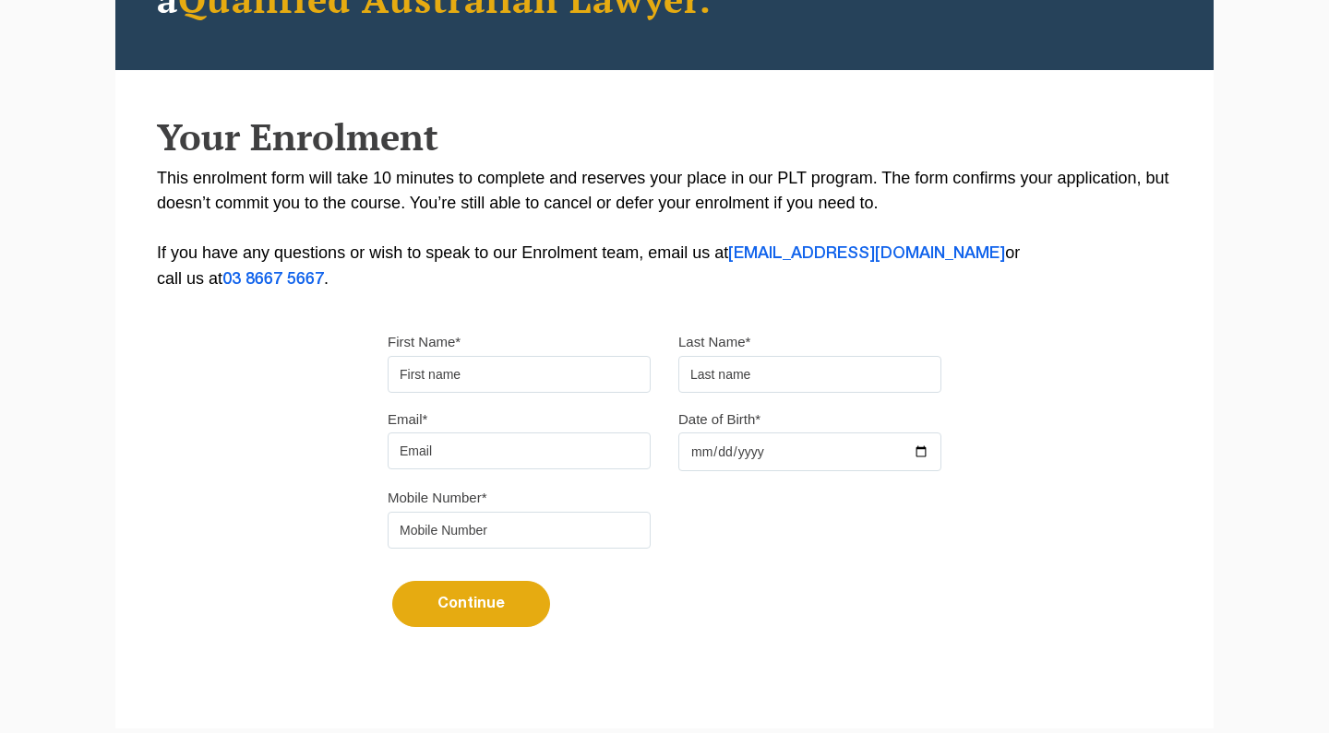
scroll to position [274, 0]
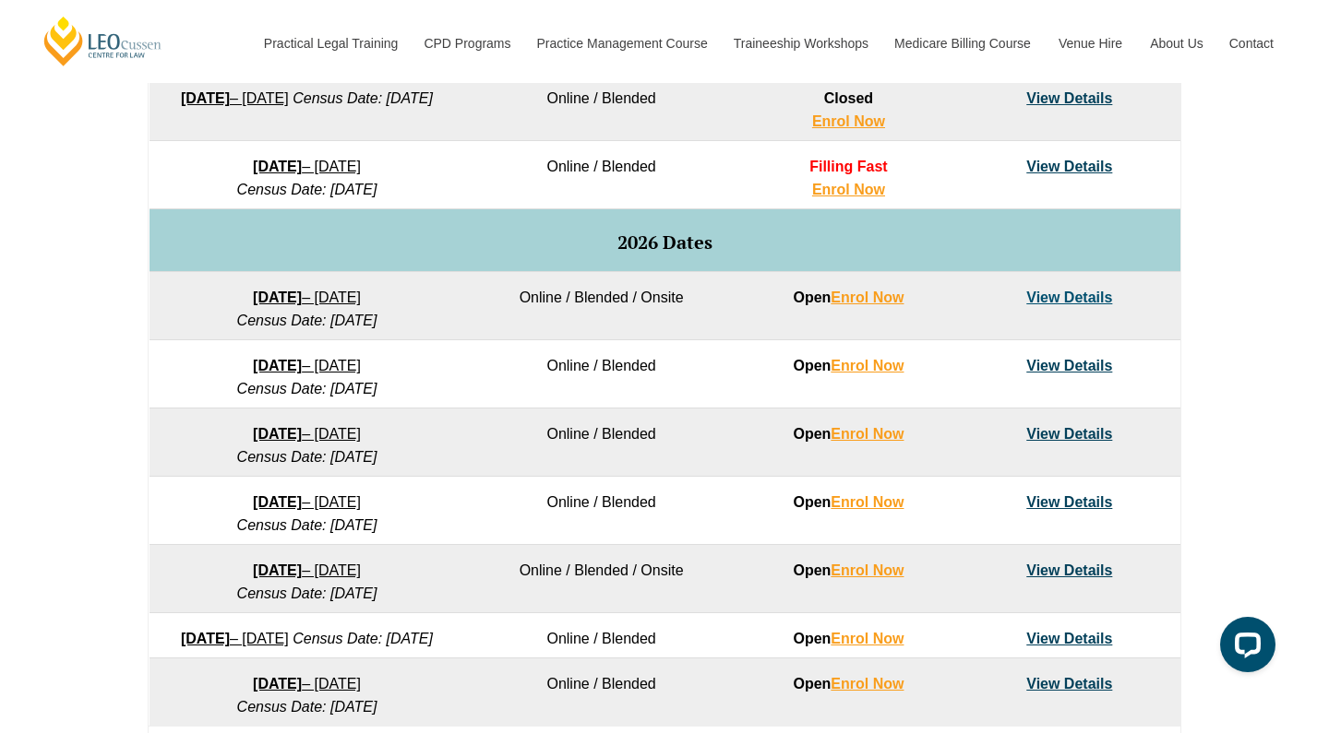
scroll to position [1038, 0]
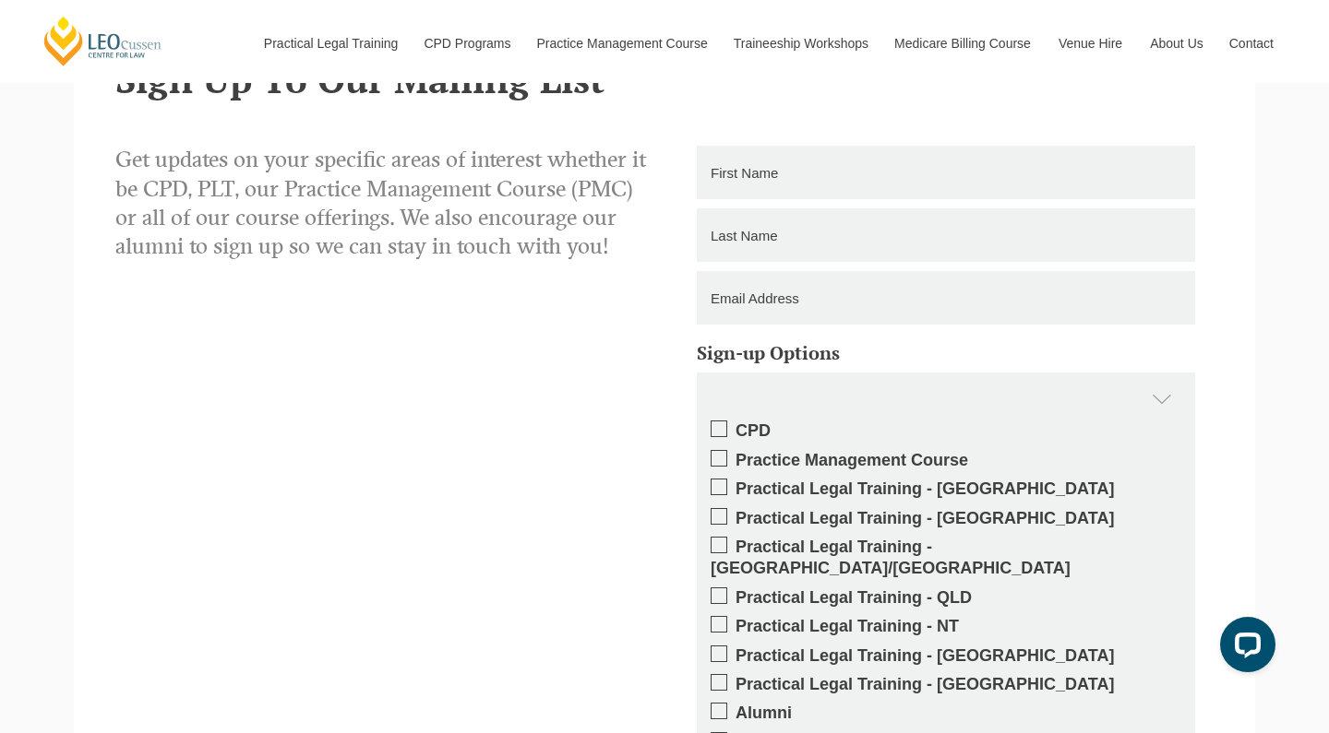
scroll to position [2720, 0]
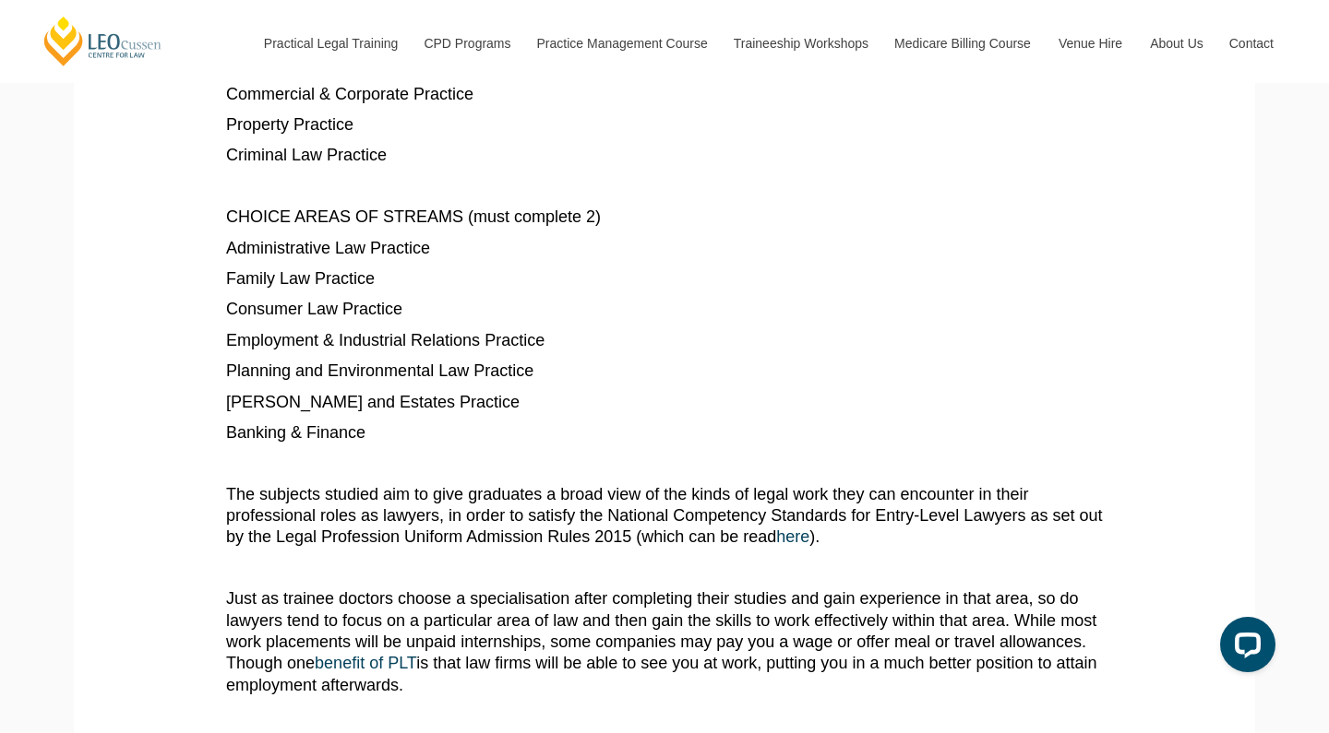
scroll to position [1370, 0]
